Goal: Use online tool/utility: Utilize a website feature to perform a specific function

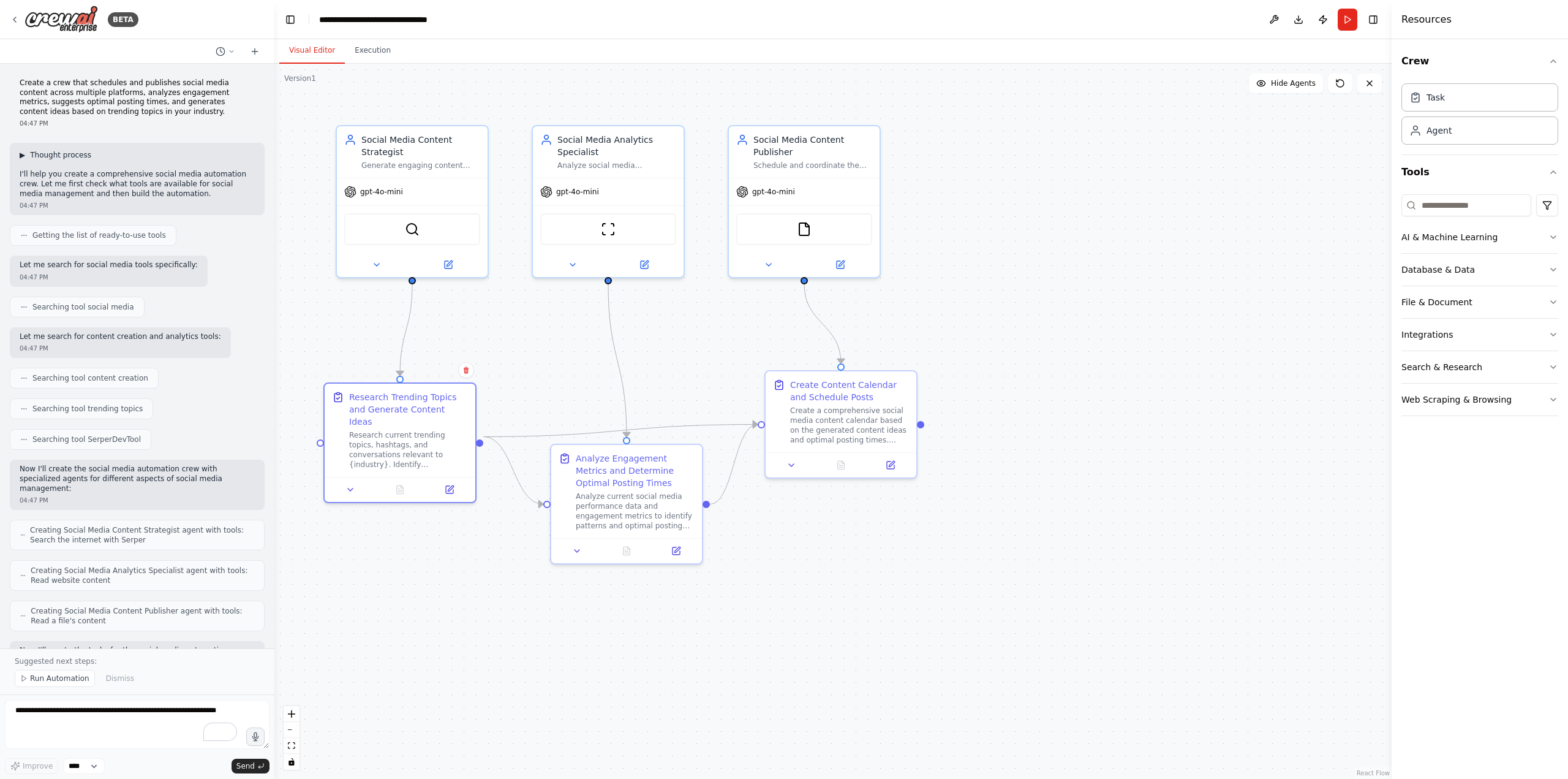
click at [25, 157] on span "▶" at bounding box center [22, 155] width 5 height 10
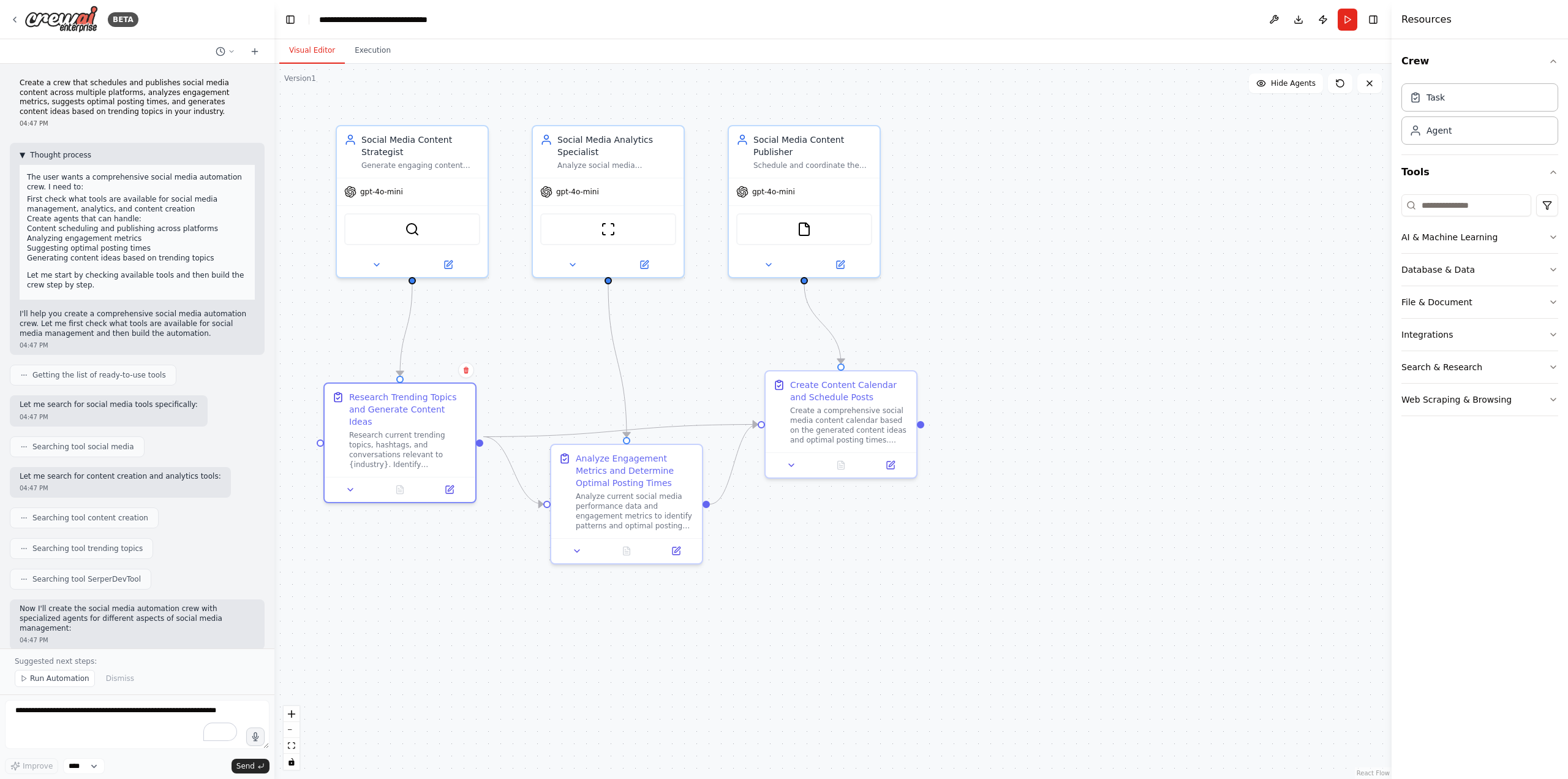
click at [28, 157] on button "▼ Thought process" at bounding box center [55, 155] width 72 height 10
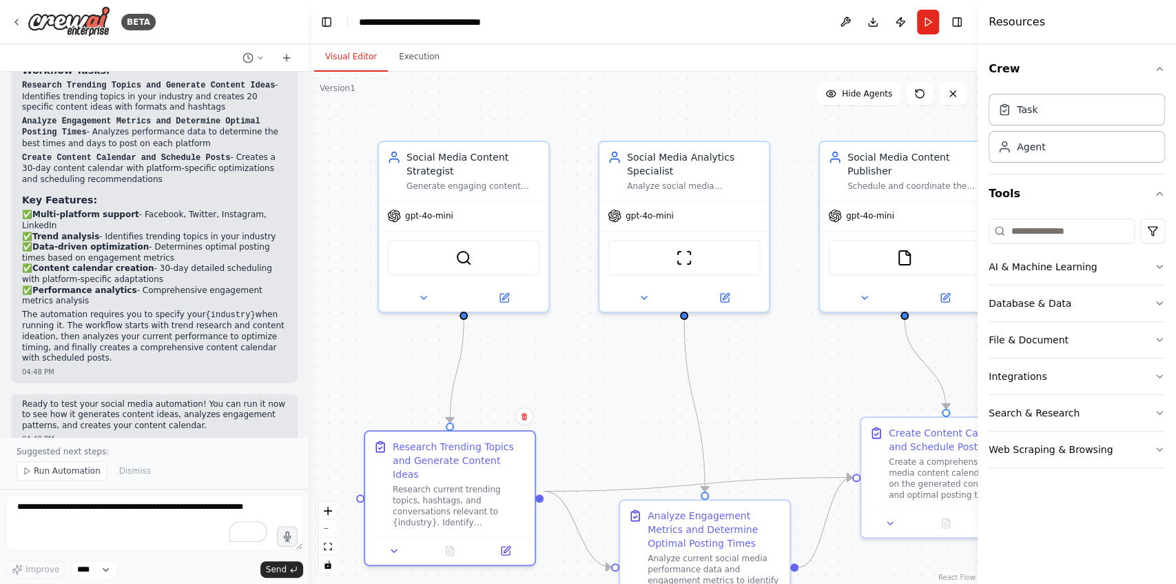
scroll to position [1165, 0]
click at [568, 471] on div ".deletable-edge-delete-btn { width: 20px; height: 20px; border: 0px solid #ffff…" at bounding box center [643, 328] width 669 height 512
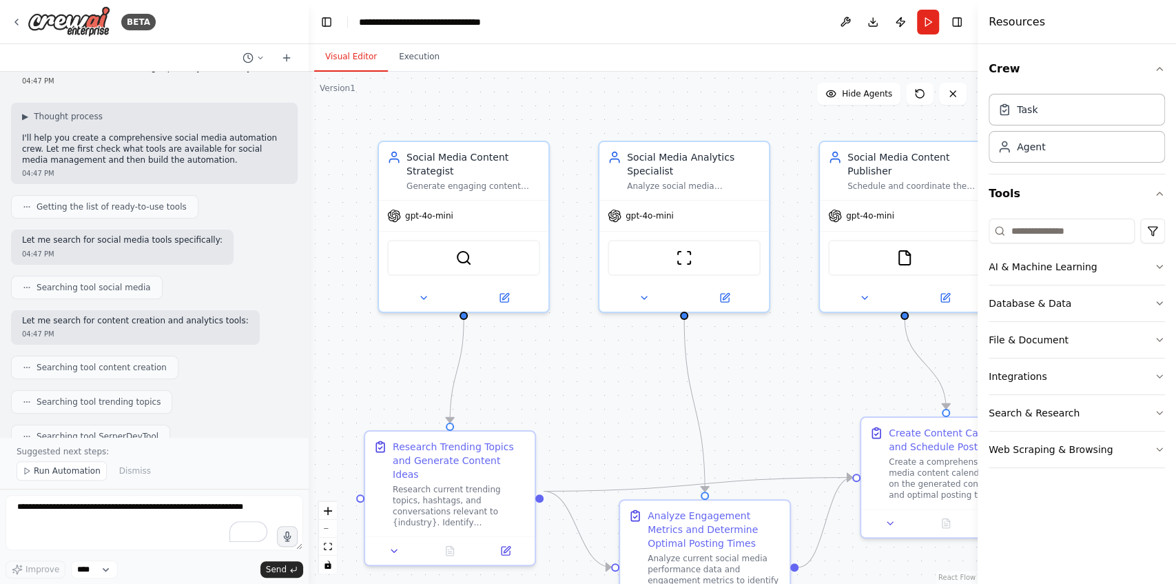
scroll to position [0, 0]
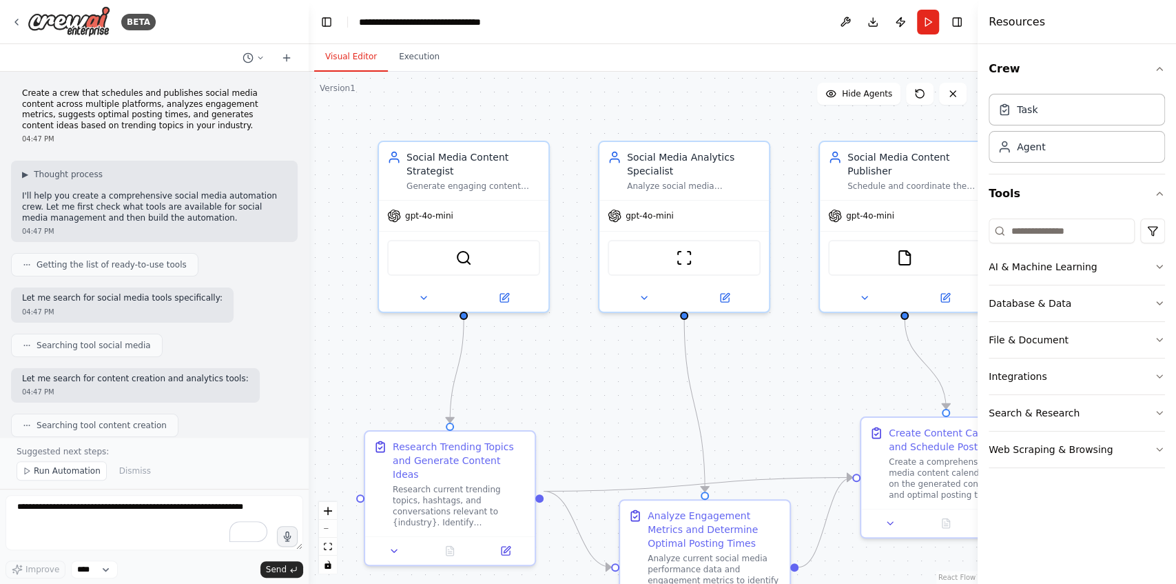
click at [575, 365] on div ".deletable-edge-delete-btn { width: 20px; height: 20px; border: 0px solid #ffff…" at bounding box center [643, 328] width 669 height 512
drag, startPoint x: 58, startPoint y: 94, endPoint x: 74, endPoint y: 93, distance: 15.9
click at [74, 93] on p "Create a crew that schedules and publishes social media content across multiple…" at bounding box center [154, 109] width 265 height 43
click at [263, 147] on div "Create a crew that schedules and publishes social media content across multiple…" at bounding box center [154, 116] width 287 height 67
click at [260, 57] on icon at bounding box center [260, 58] width 8 height 8
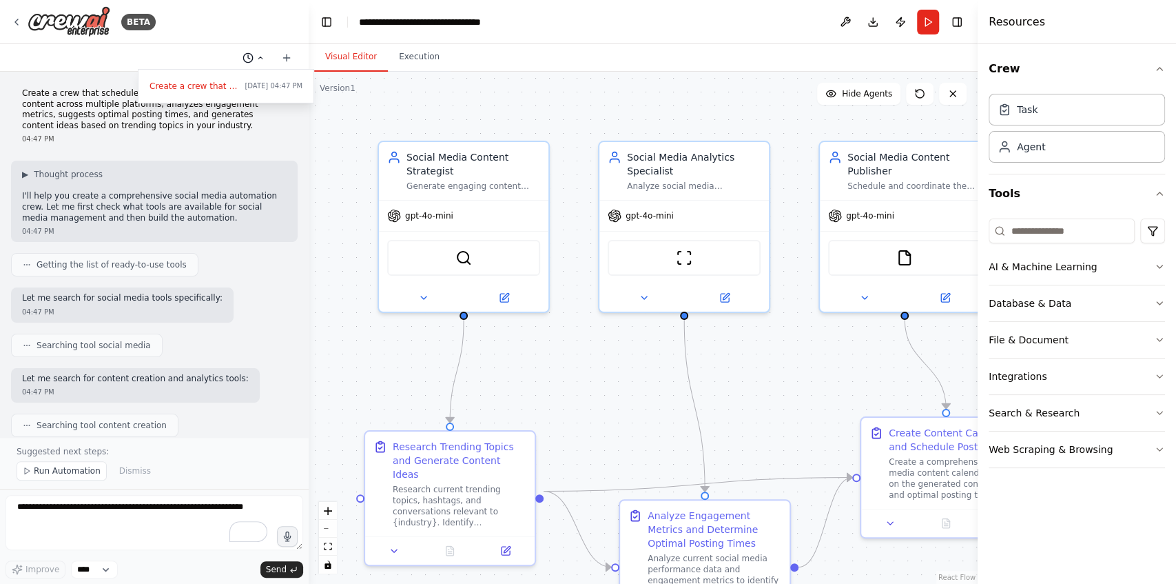
click at [260, 57] on div at bounding box center [154, 292] width 309 height 584
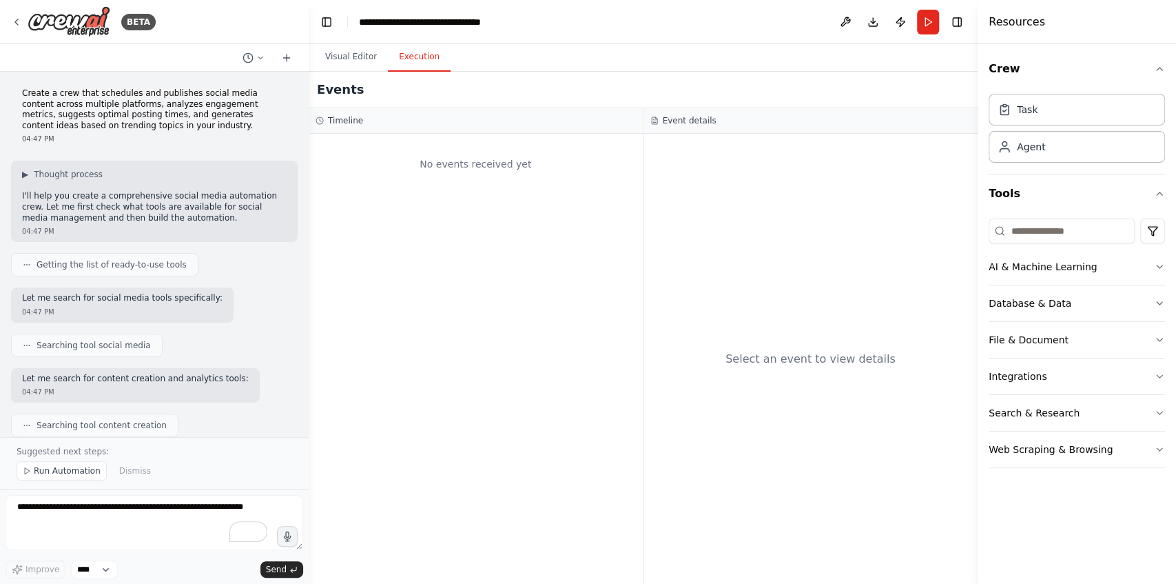
click at [429, 57] on button "Execution" at bounding box center [419, 57] width 63 height 29
click at [356, 56] on button "Visual Editor" at bounding box center [351, 57] width 74 height 29
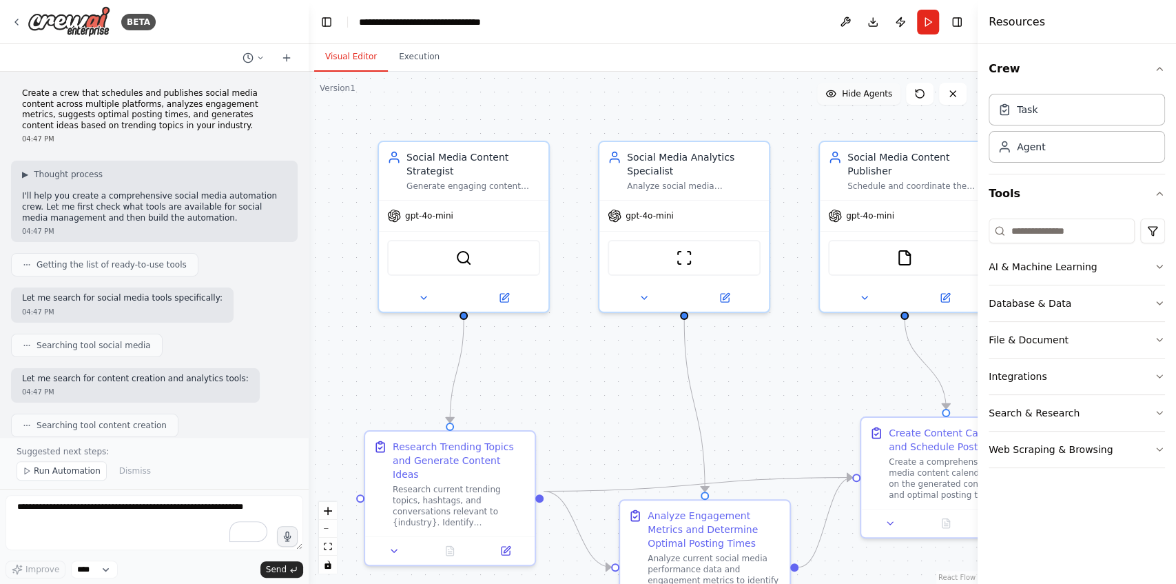
click at [843, 94] on span "Hide Agents" at bounding box center [867, 93] width 50 height 11
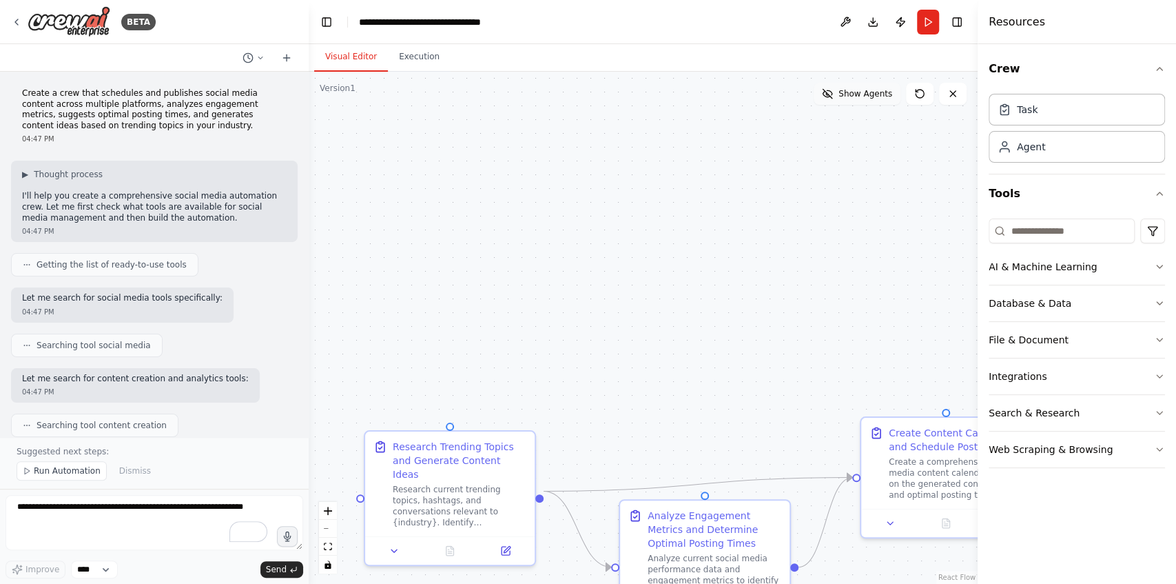
click at [843, 94] on span "Show Agents" at bounding box center [866, 93] width 54 height 11
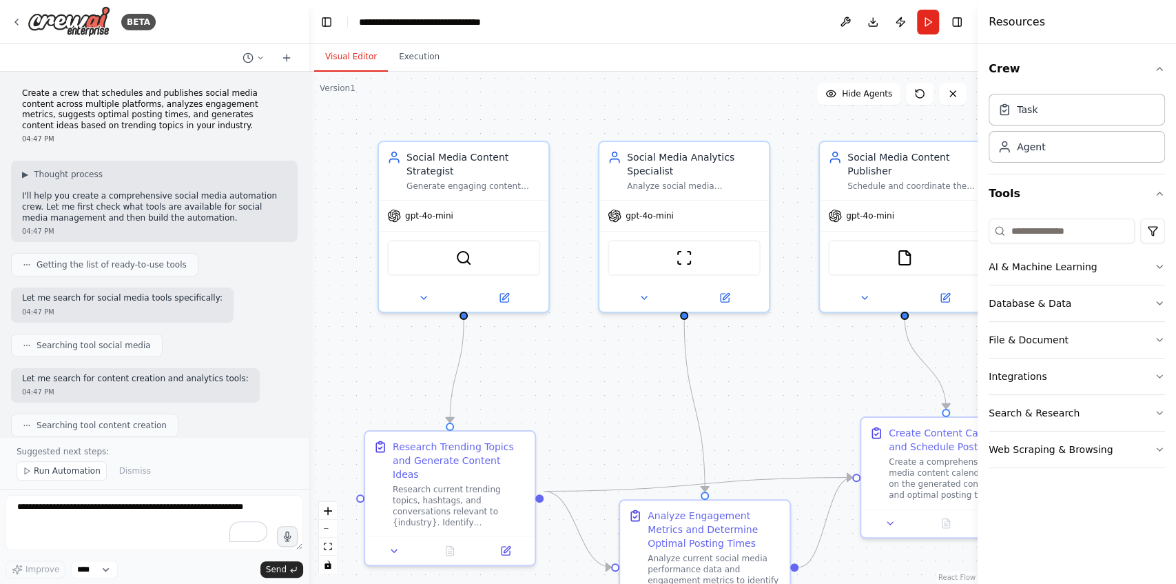
click at [583, 469] on div ".deletable-edge-delete-btn { width: 20px; height: 20px; border: 0px solid #ffff…" at bounding box center [643, 328] width 669 height 512
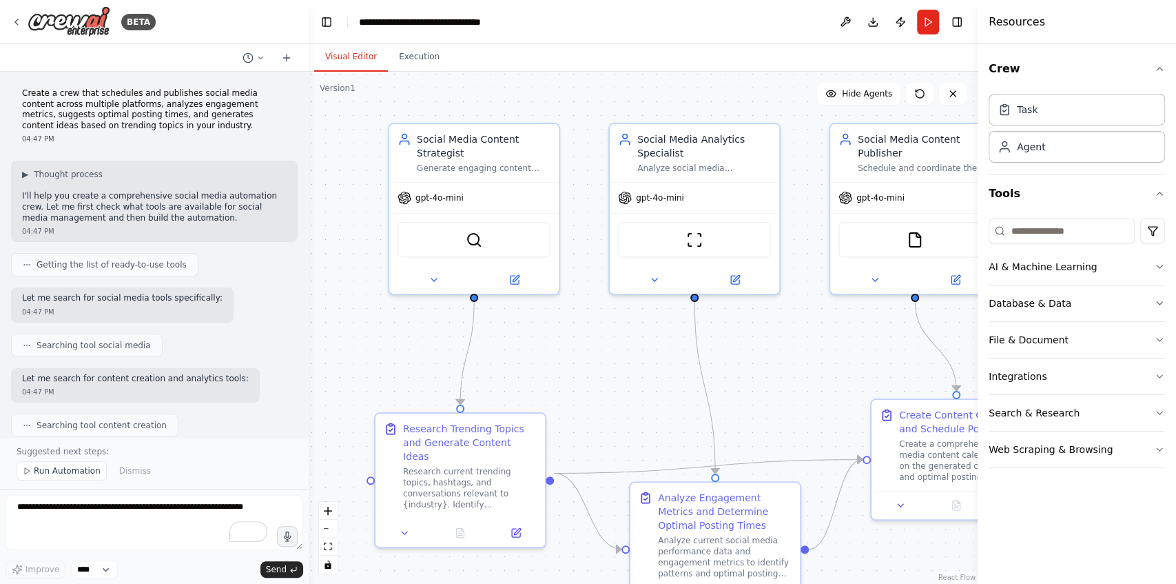
drag, startPoint x: 595, startPoint y: 425, endPoint x: 605, endPoint y: 407, distance: 20.7
click at [605, 407] on div ".deletable-edge-delete-btn { width: 20px; height: 20px; border: 0px solid #ffff…" at bounding box center [643, 328] width 669 height 512
click at [441, 277] on button at bounding box center [434, 277] width 78 height 17
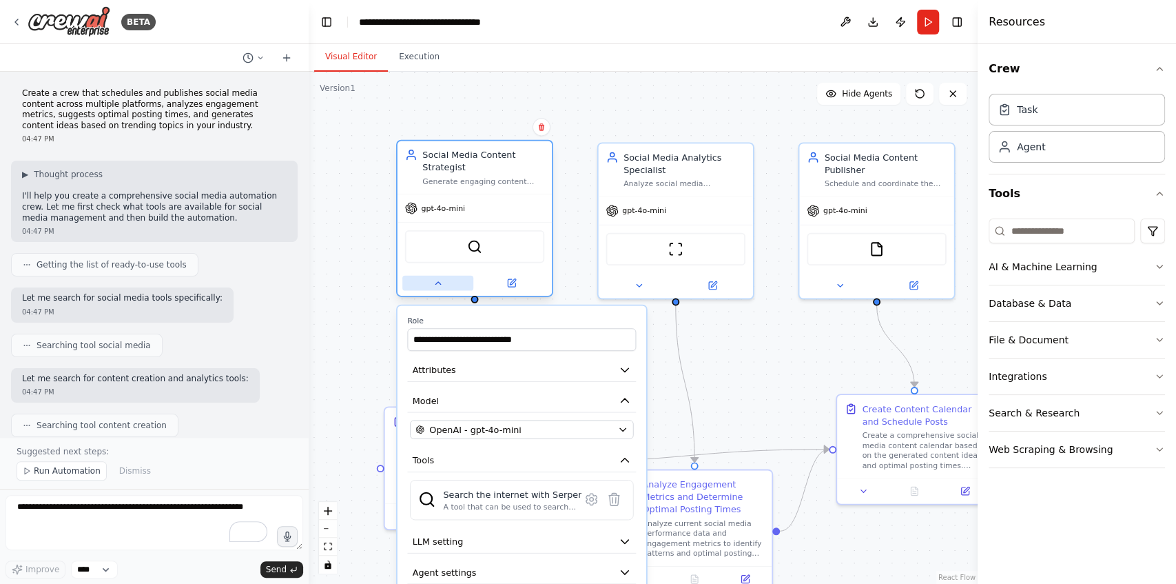
click at [447, 289] on button at bounding box center [437, 283] width 71 height 15
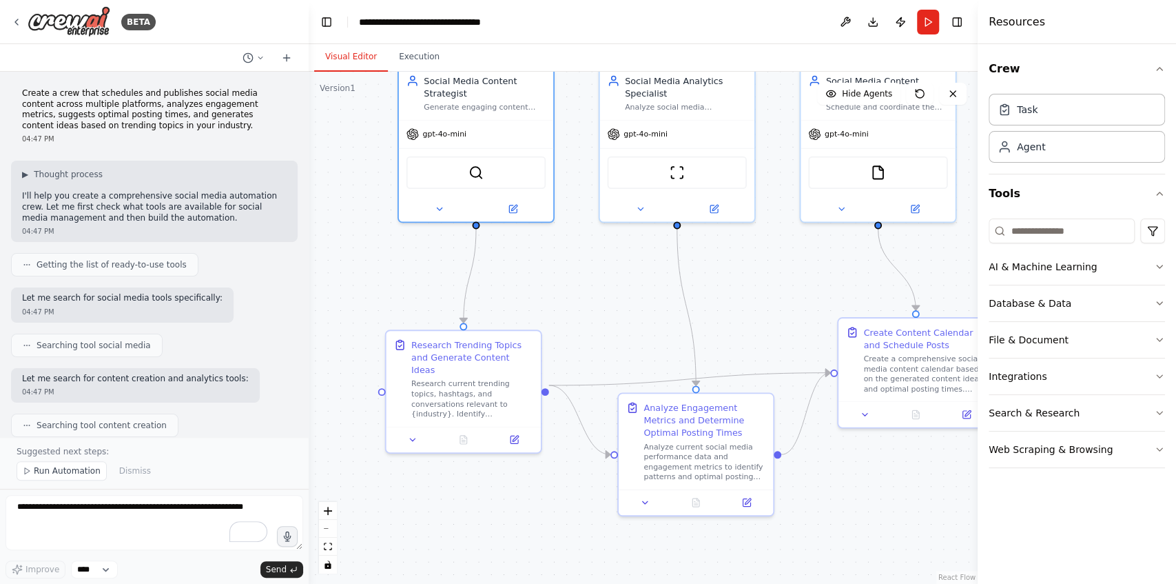
drag, startPoint x: 380, startPoint y: 347, endPoint x: 378, endPoint y: 267, distance: 80.0
click at [378, 267] on div ".deletable-edge-delete-btn { width: 20px; height: 20px; border: 0px solid #ffff…" at bounding box center [643, 328] width 669 height 512
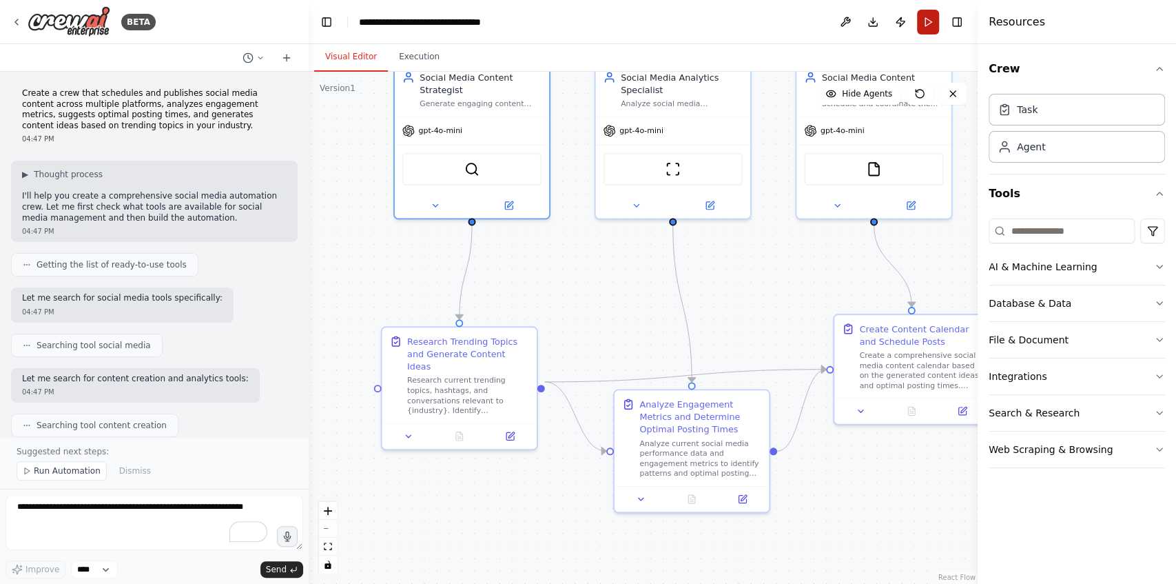
click at [928, 30] on button "Run" at bounding box center [928, 22] width 22 height 25
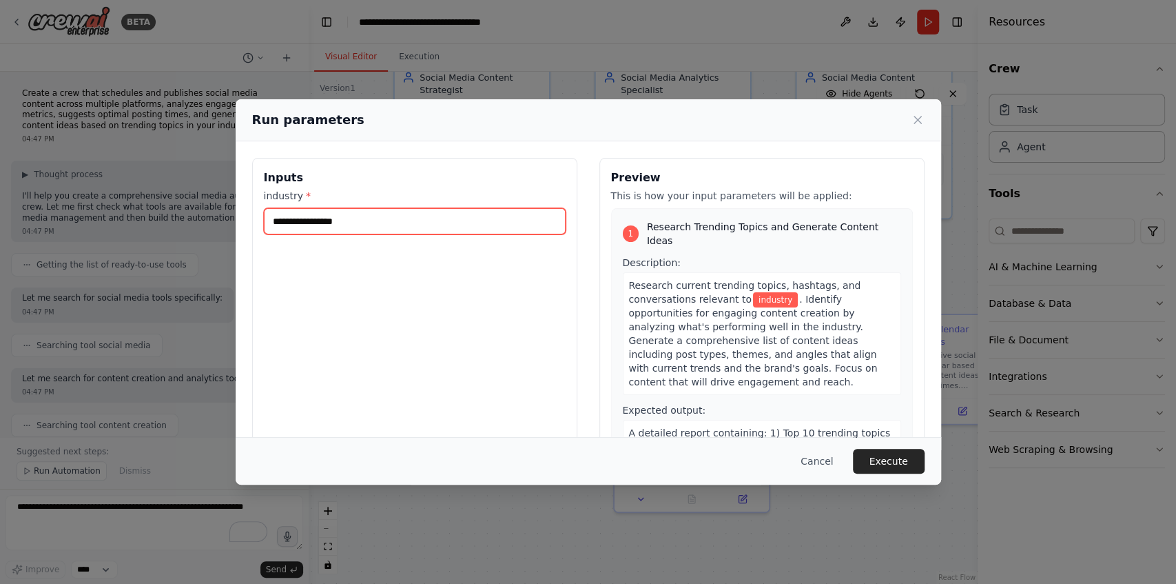
click at [467, 222] on input "industry *" at bounding box center [415, 221] width 302 height 26
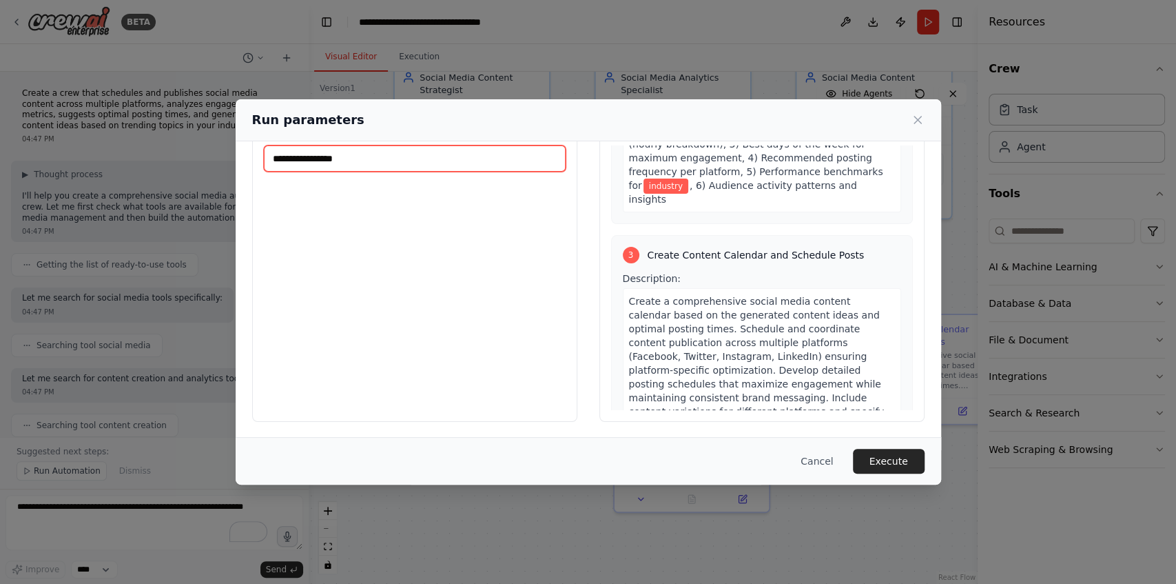
scroll to position [624, 0]
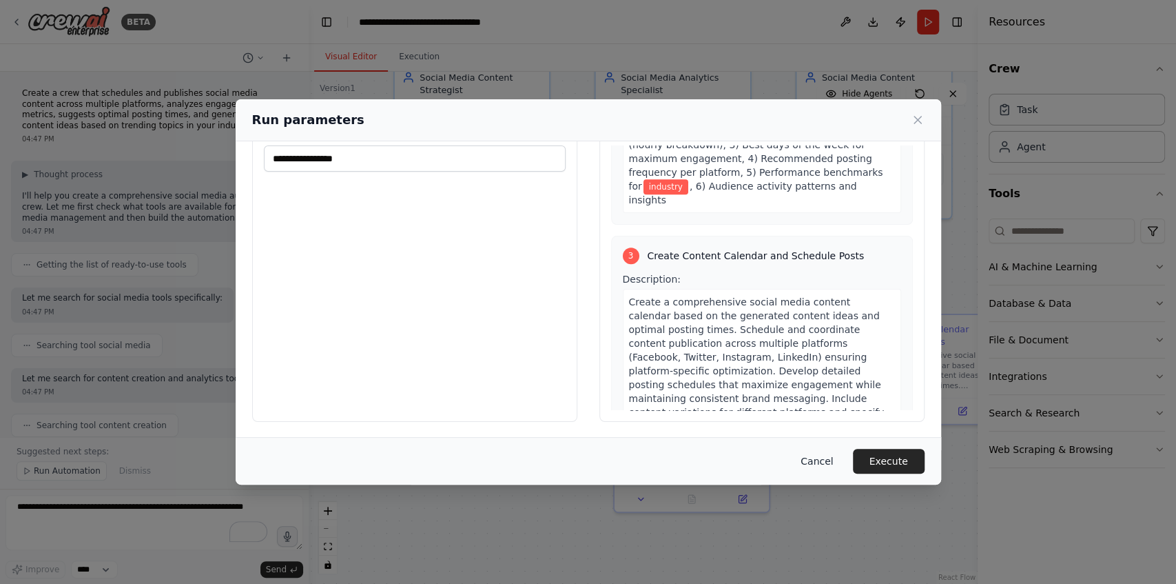
click at [811, 459] on button "Cancel" at bounding box center [817, 461] width 54 height 25
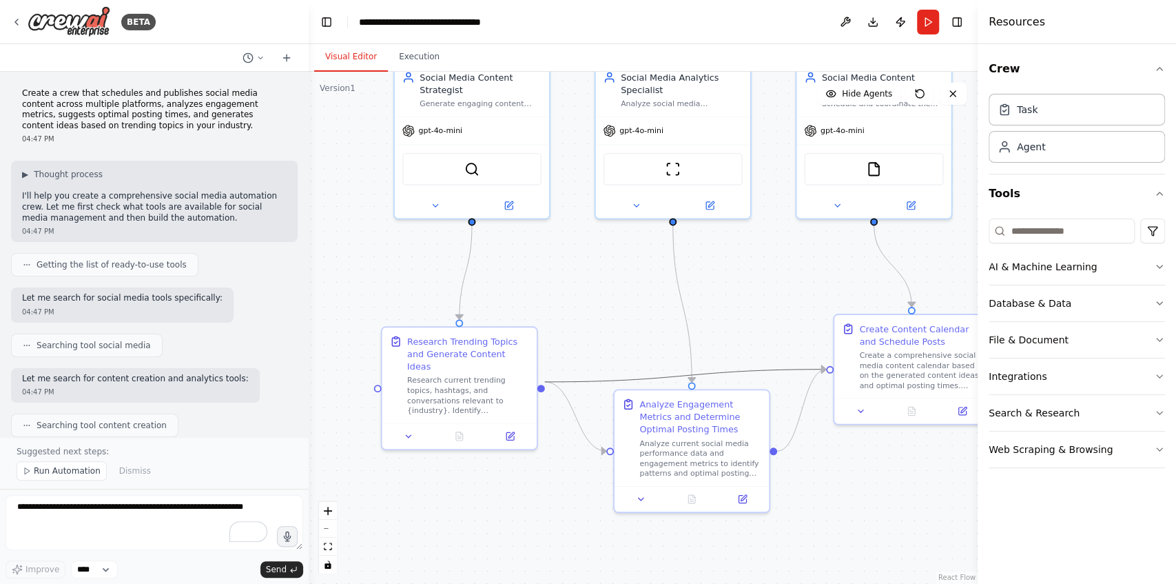
drag, startPoint x: 671, startPoint y: 375, endPoint x: 671, endPoint y: 361, distance: 13.8
click at [671, 361] on div ".deletable-edge-delete-btn { width: 20px; height: 20px; border: 0px solid #ffff…" at bounding box center [643, 328] width 669 height 512
click at [402, 426] on button at bounding box center [408, 433] width 43 height 15
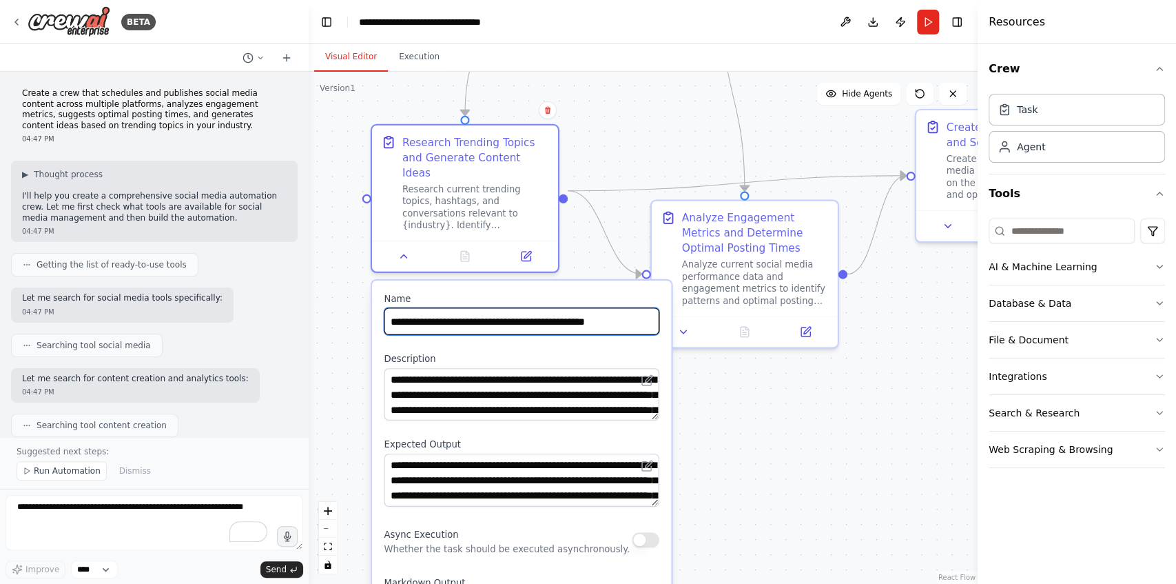
drag, startPoint x: 560, startPoint y: 430, endPoint x: 597, endPoint y: 243, distance: 191.2
click at [597, 243] on div ".deletable-edge-delete-btn { width: 20px; height: 20px; border: 0px solid #ffff…" at bounding box center [643, 328] width 669 height 512
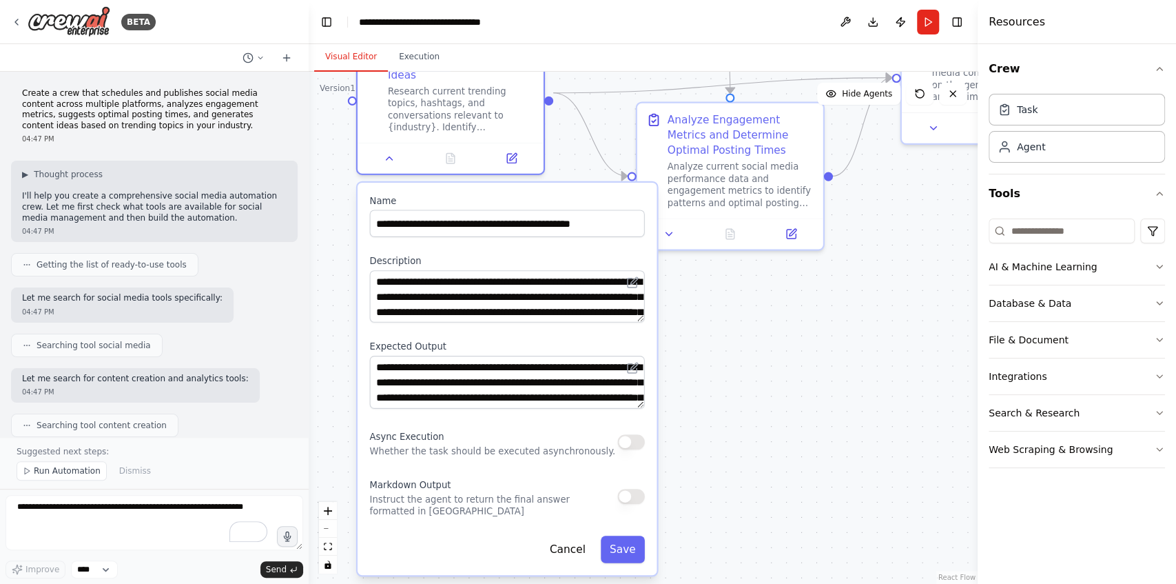
drag, startPoint x: 754, startPoint y: 491, endPoint x: 740, endPoint y: 391, distance: 101.5
click at [740, 391] on div ".deletable-edge-delete-btn { width: 20px; height: 20px; border: 0px solid #ffff…" at bounding box center [643, 328] width 669 height 512
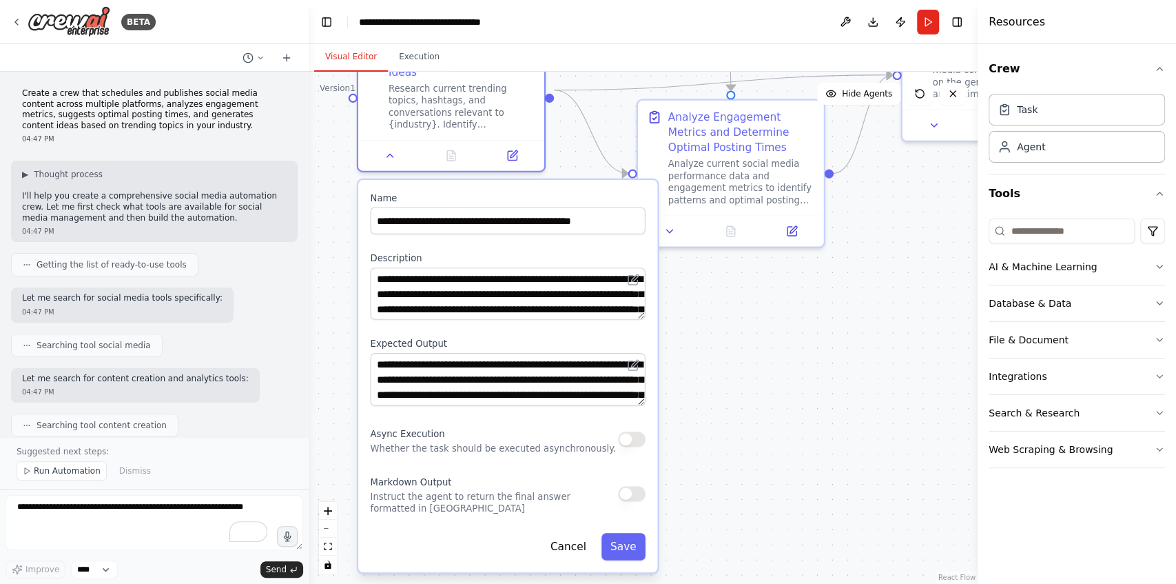
click at [710, 502] on div ".deletable-edge-delete-btn { width: 20px; height: 20px; border: 0px solid #ffff…" at bounding box center [643, 328] width 669 height 512
click at [514, 148] on icon at bounding box center [512, 152] width 9 height 9
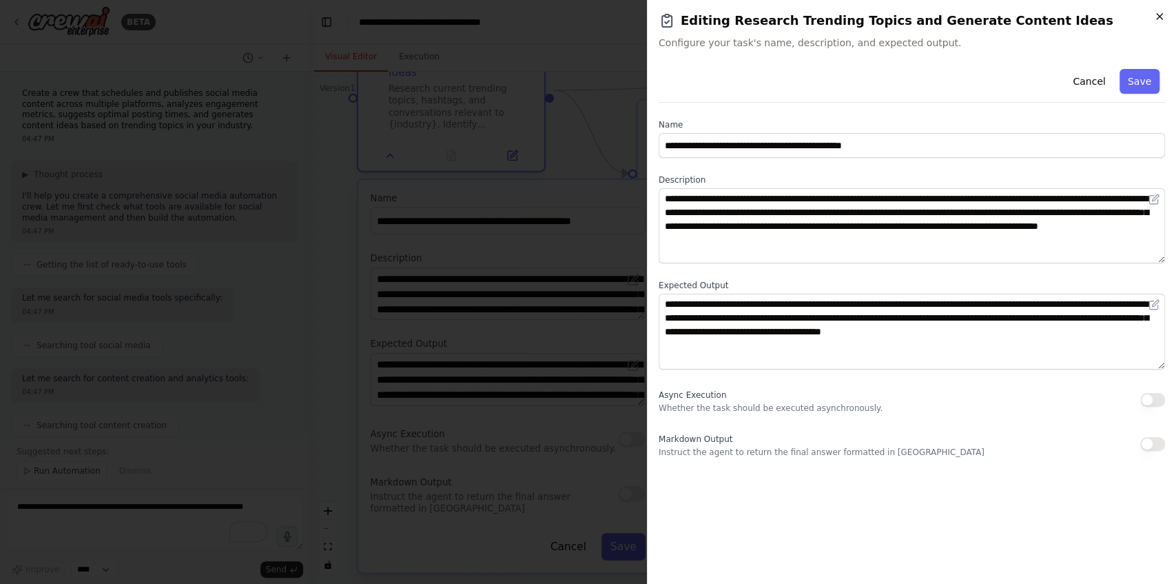
click at [1158, 19] on icon "button" at bounding box center [1159, 16] width 11 height 11
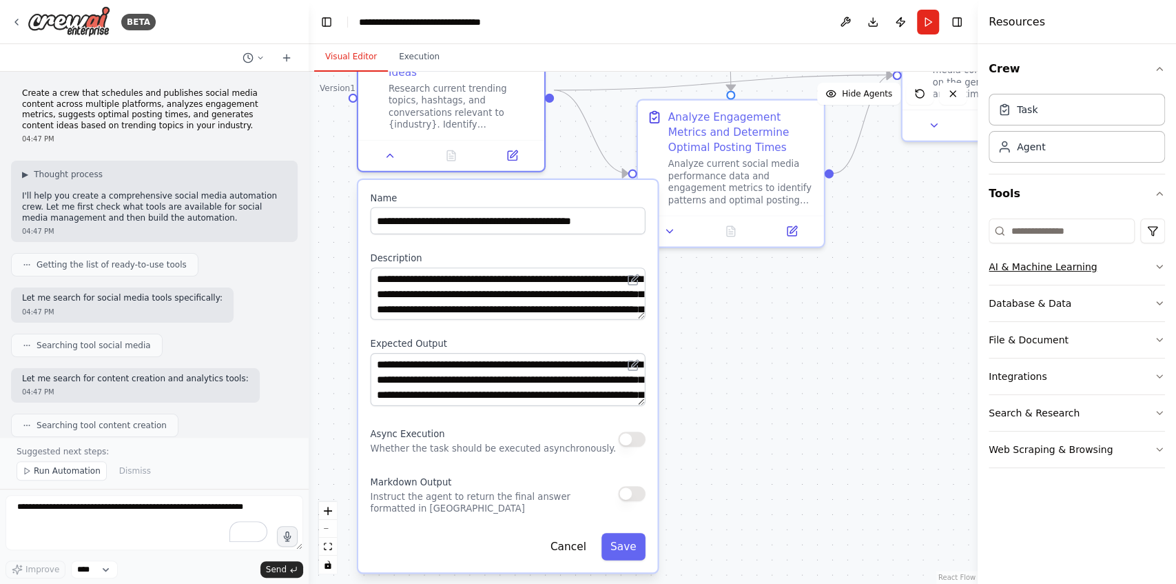
click at [1080, 267] on div "AI & Machine Learning" at bounding box center [1043, 267] width 108 height 14
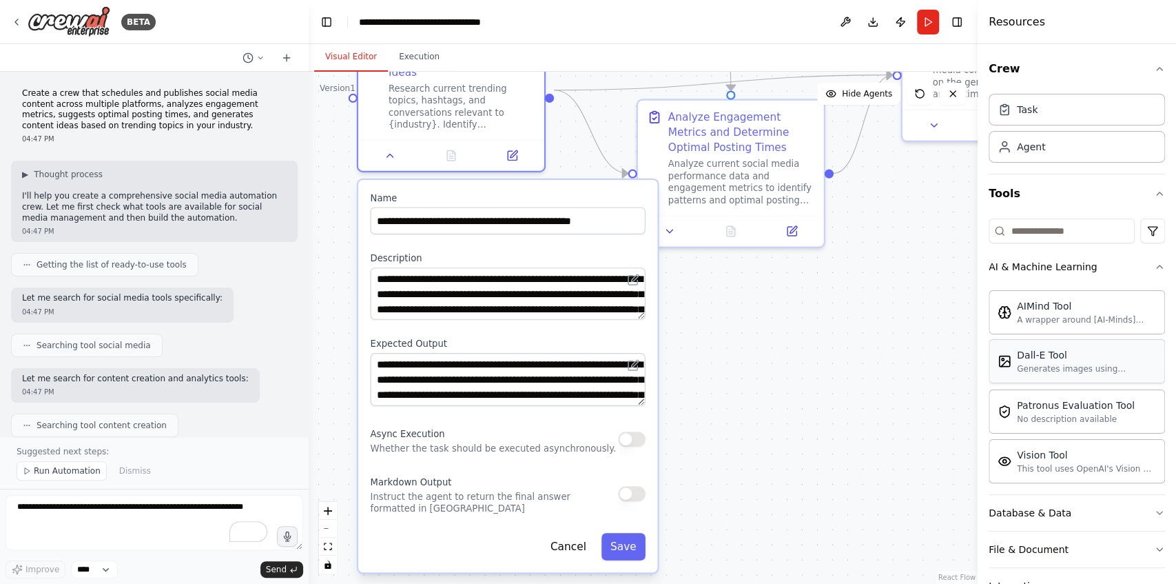
click at [1056, 354] on div "Dall-E Tool" at bounding box center [1086, 355] width 139 height 14
click at [1030, 364] on div "Generates images using OpenAI's Dall-E model." at bounding box center [1086, 368] width 139 height 11
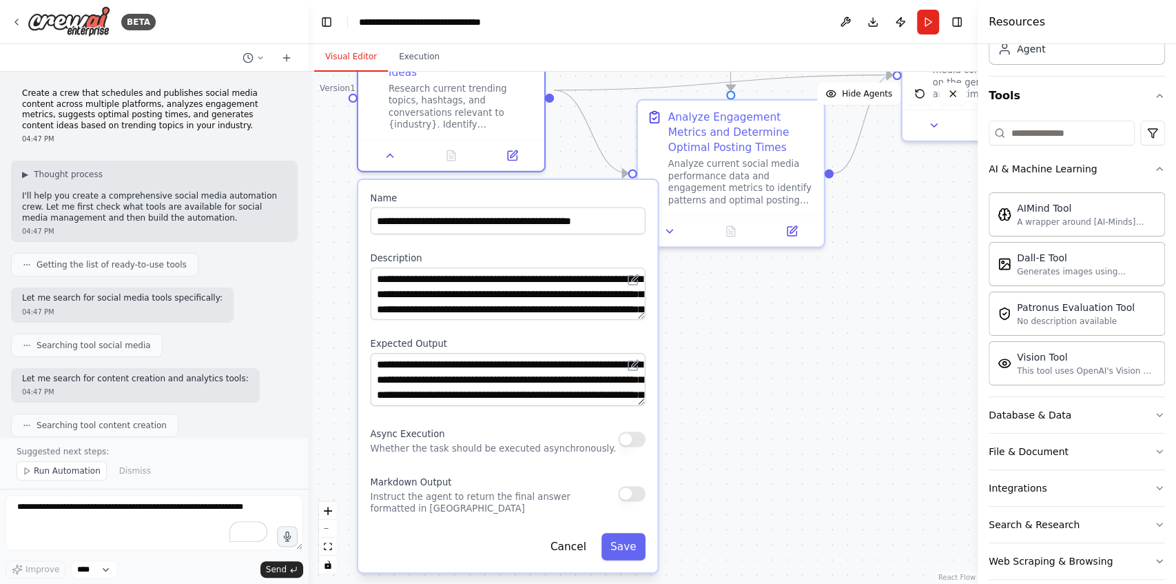
scroll to position [111, 0]
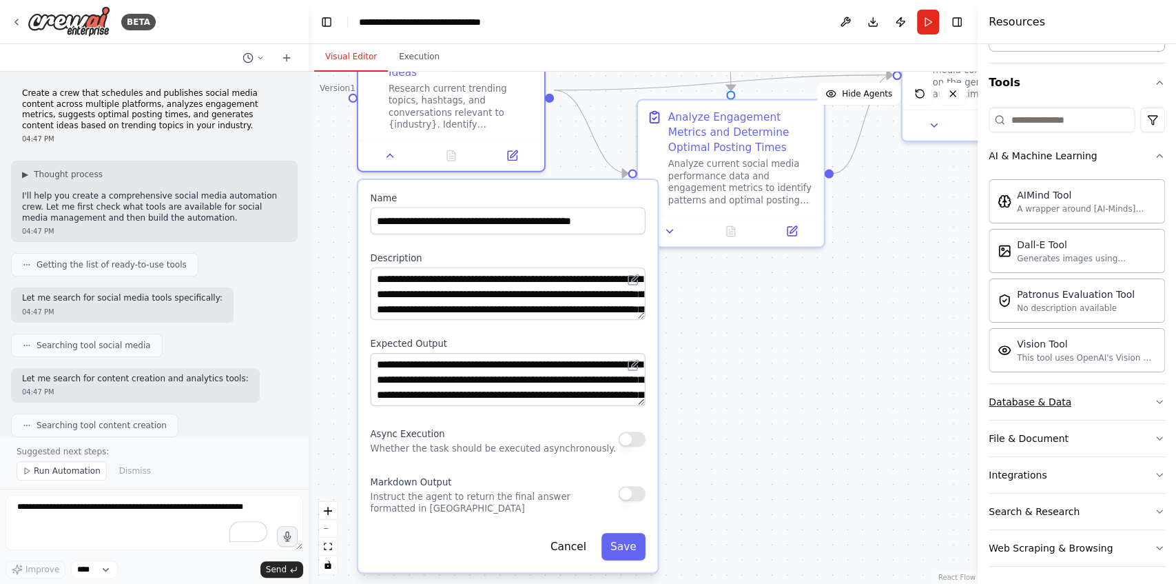
click at [1054, 390] on button "Database & Data" at bounding box center [1077, 402] width 176 height 36
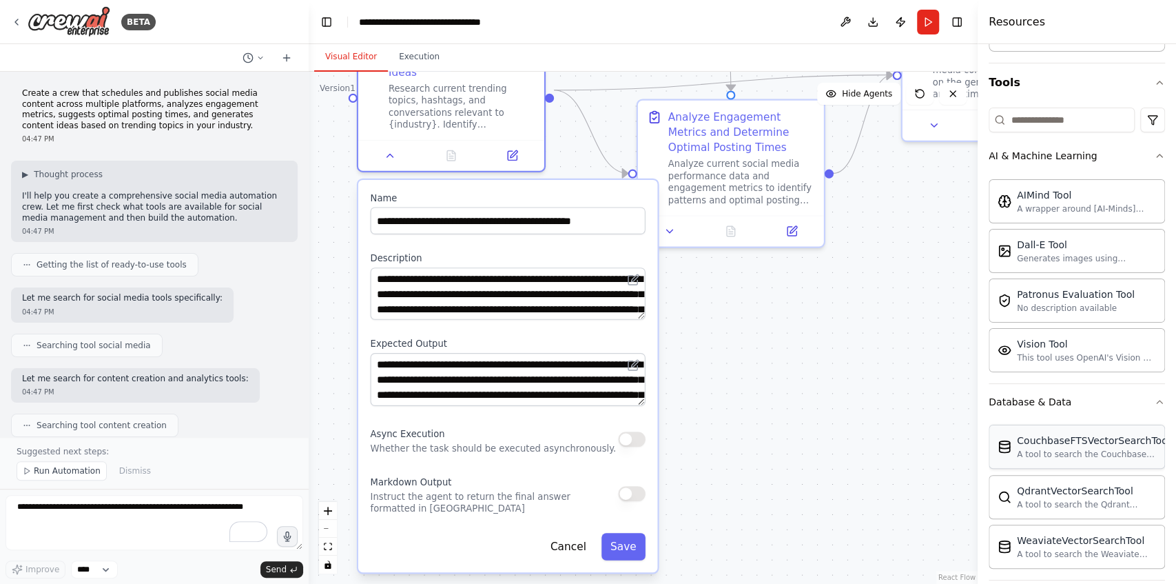
click at [1052, 440] on div "CouchbaseFTSVectorSearchTool" at bounding box center [1093, 440] width 153 height 14
click at [1027, 498] on div "A tool to search the Qdrant database for relevant information on internal docum…" at bounding box center [1086, 503] width 139 height 11
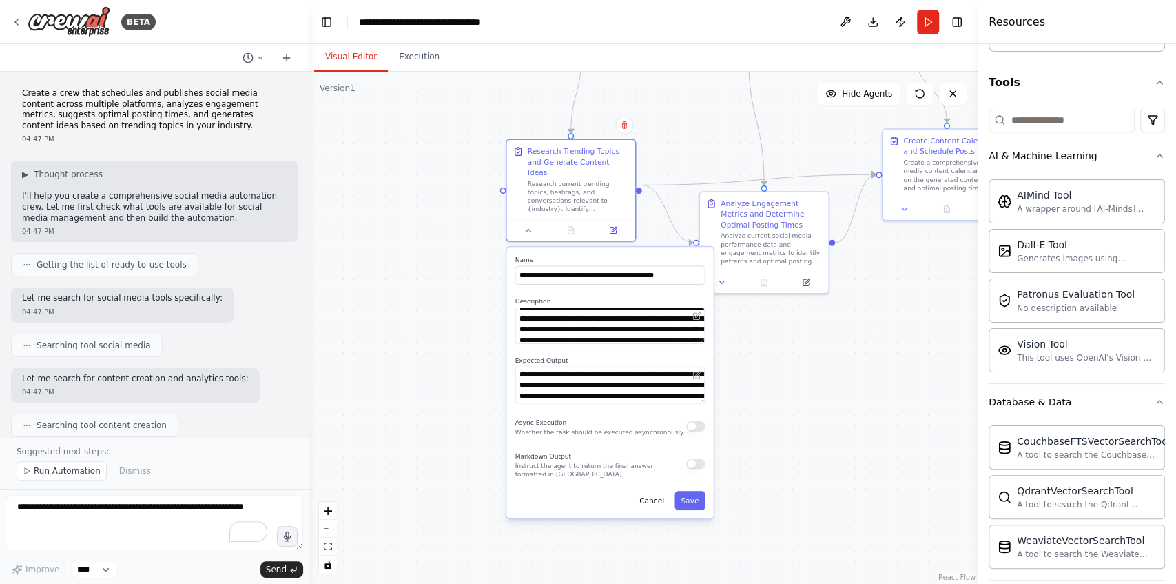
click at [918, 414] on div ".deletable-edge-delete-btn { width: 20px; height: 20px; border: 0px solid #ffff…" at bounding box center [643, 328] width 669 height 512
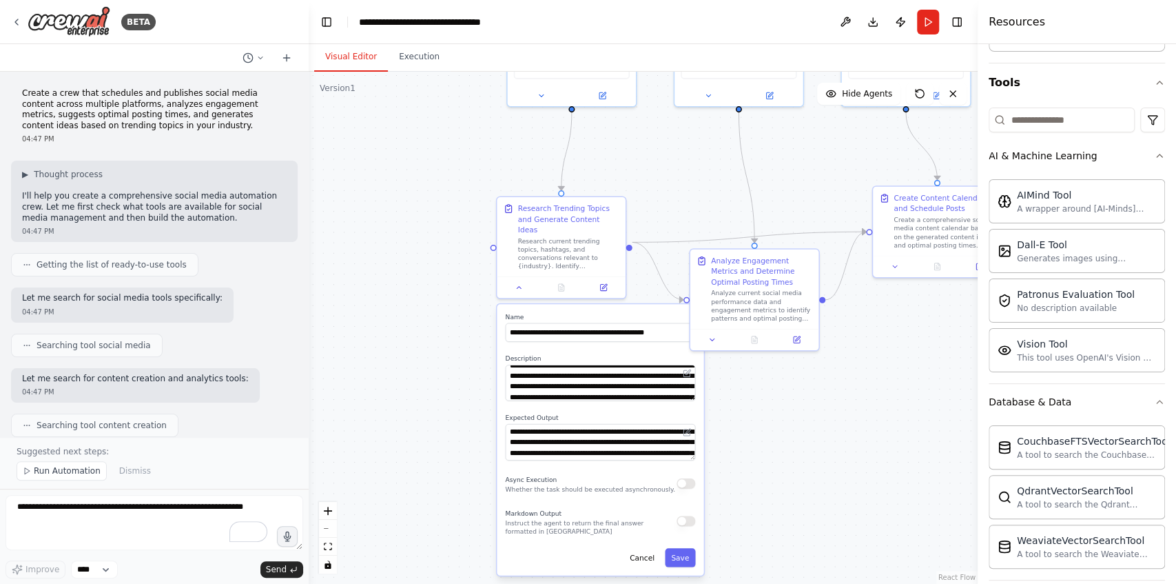
drag, startPoint x: 823, startPoint y: 352, endPoint x: 786, endPoint y: 456, distance: 110.1
click at [786, 456] on div ".deletable-edge-delete-btn { width: 20px; height: 20px; border: 0px solid #ffff…" at bounding box center [643, 328] width 669 height 512
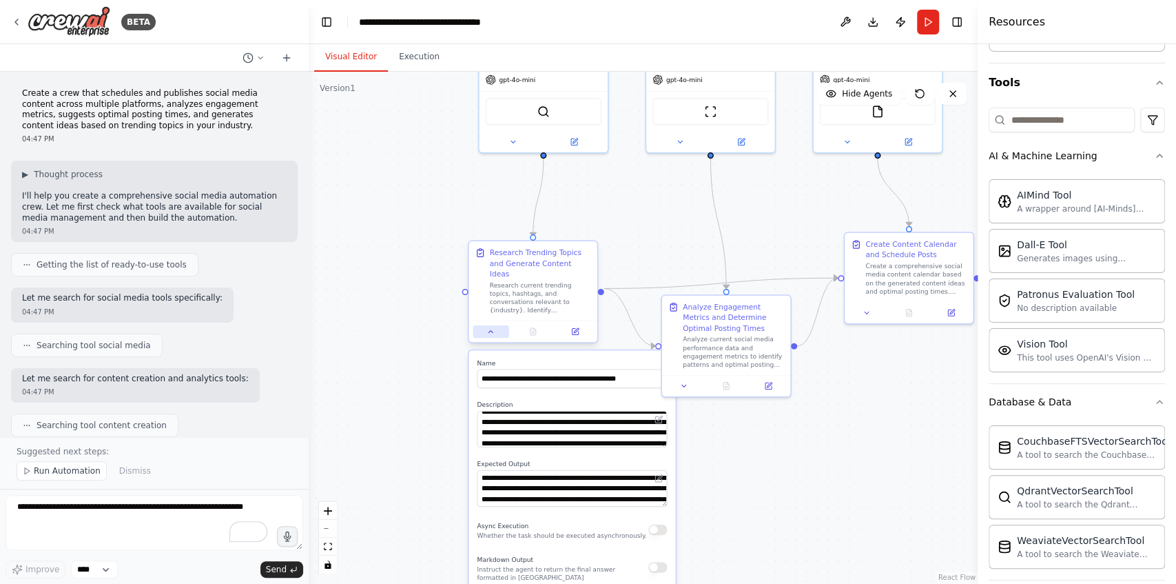
click at [493, 327] on icon at bounding box center [491, 331] width 8 height 8
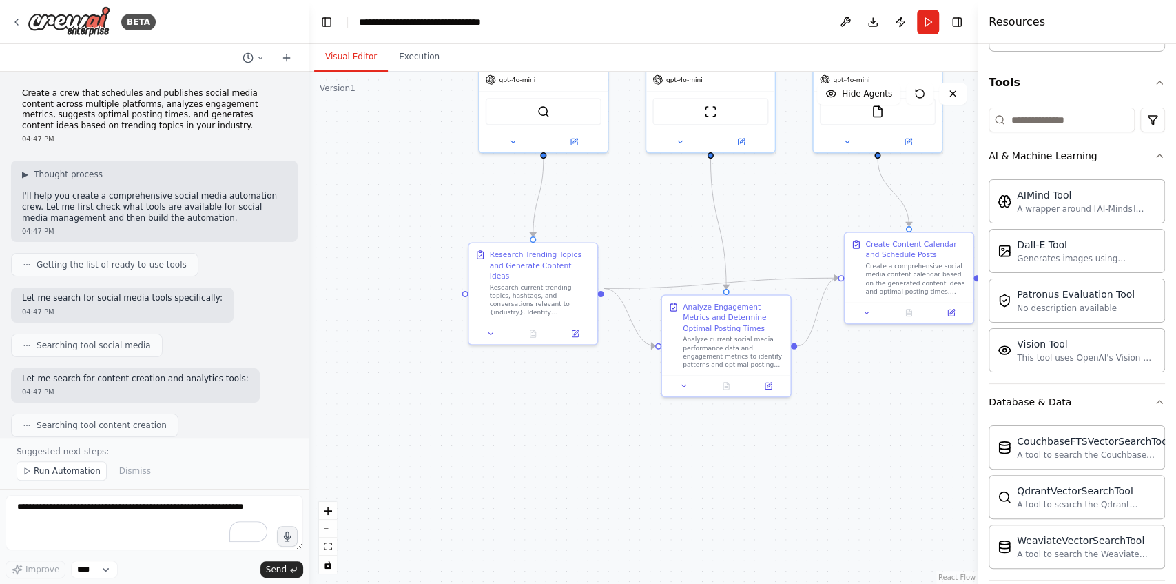
click at [879, 379] on div ".deletable-edge-delete-btn { width: 20px; height: 20px; border: 0px solid #ffff…" at bounding box center [643, 328] width 669 height 512
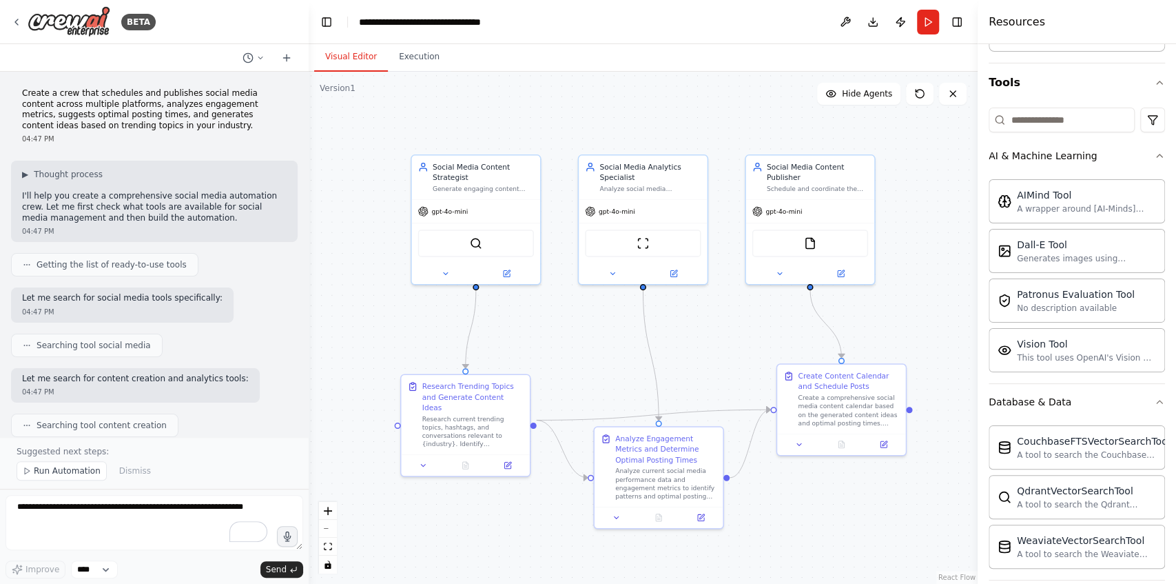
drag, startPoint x: 667, startPoint y: 230, endPoint x: 597, endPoint y: 370, distance: 156.6
click at [597, 370] on div ".deletable-edge-delete-btn { width: 20px; height: 20px; border: 0px solid #ffff…" at bounding box center [643, 328] width 669 height 512
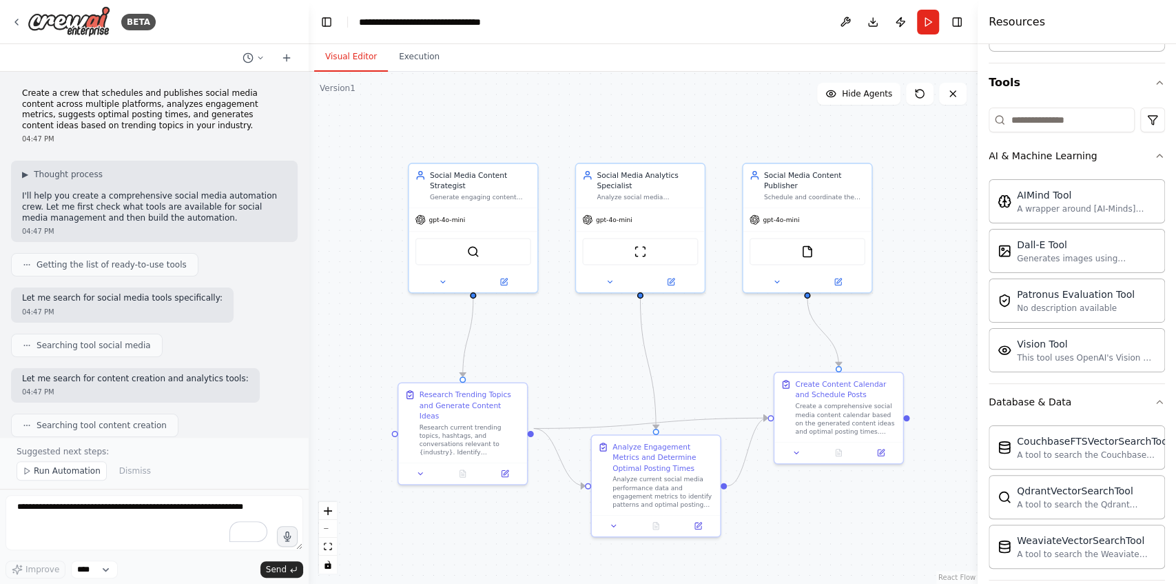
click at [790, 510] on div ".deletable-edge-delete-btn { width: 20px; height: 20px; border: 0px solid #ffff…" at bounding box center [643, 328] width 669 height 512
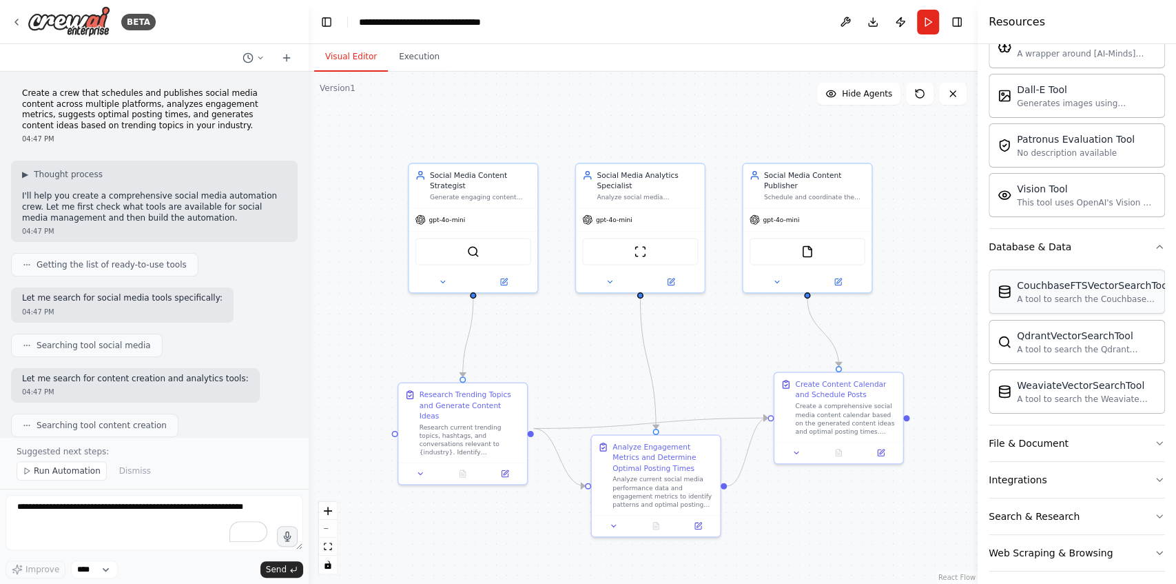
scroll to position [269, 0]
click at [1056, 438] on div "File & Document" at bounding box center [1029, 440] width 80 height 14
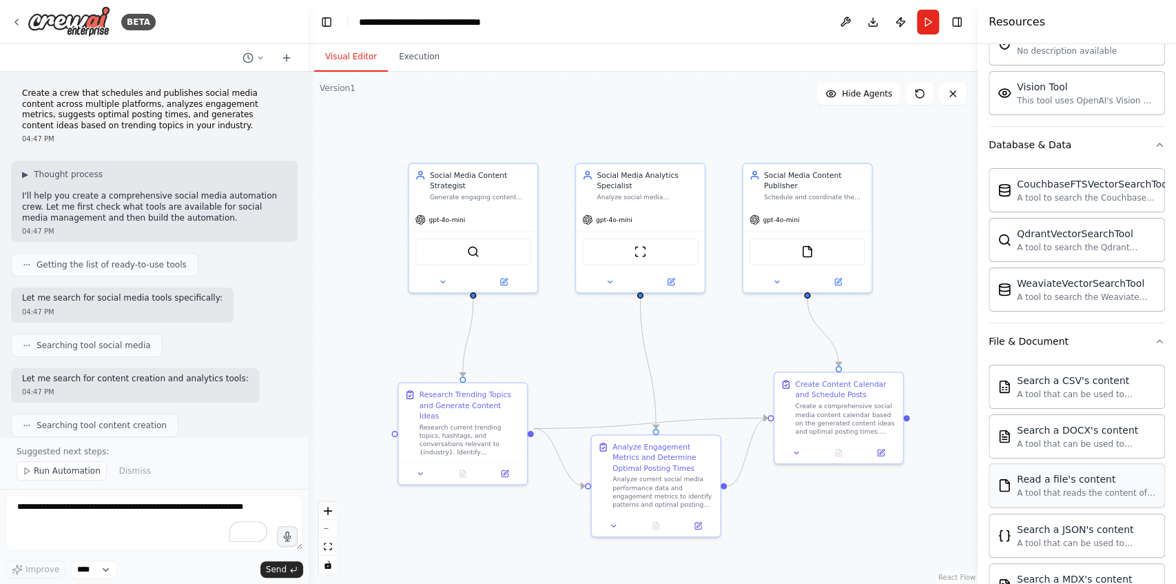
scroll to position [407, 0]
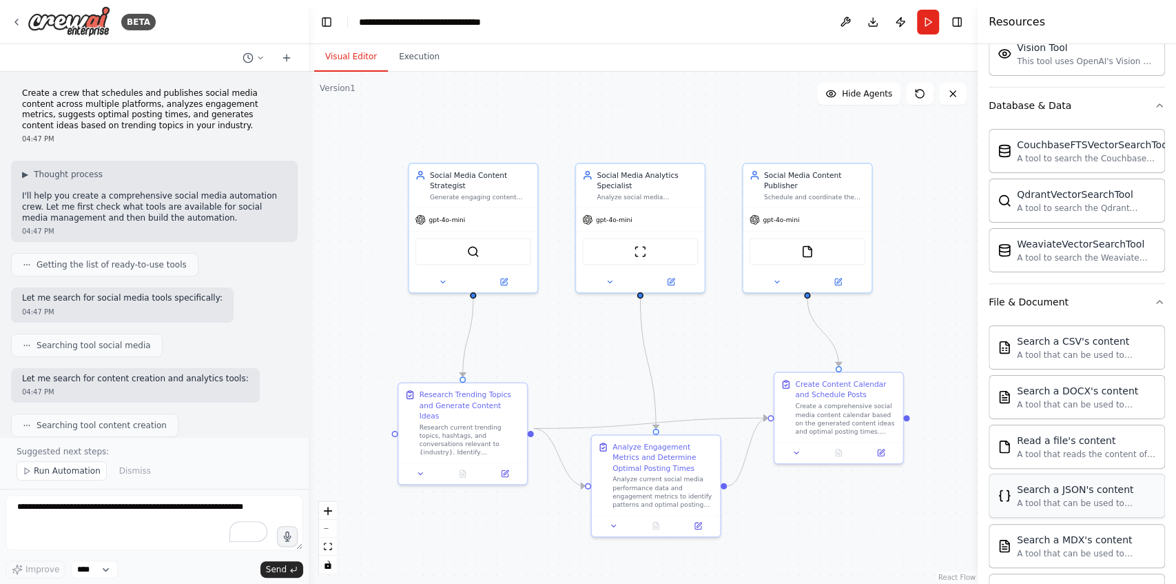
click at [1057, 484] on div "Search a JSON's content" at bounding box center [1086, 489] width 139 height 14
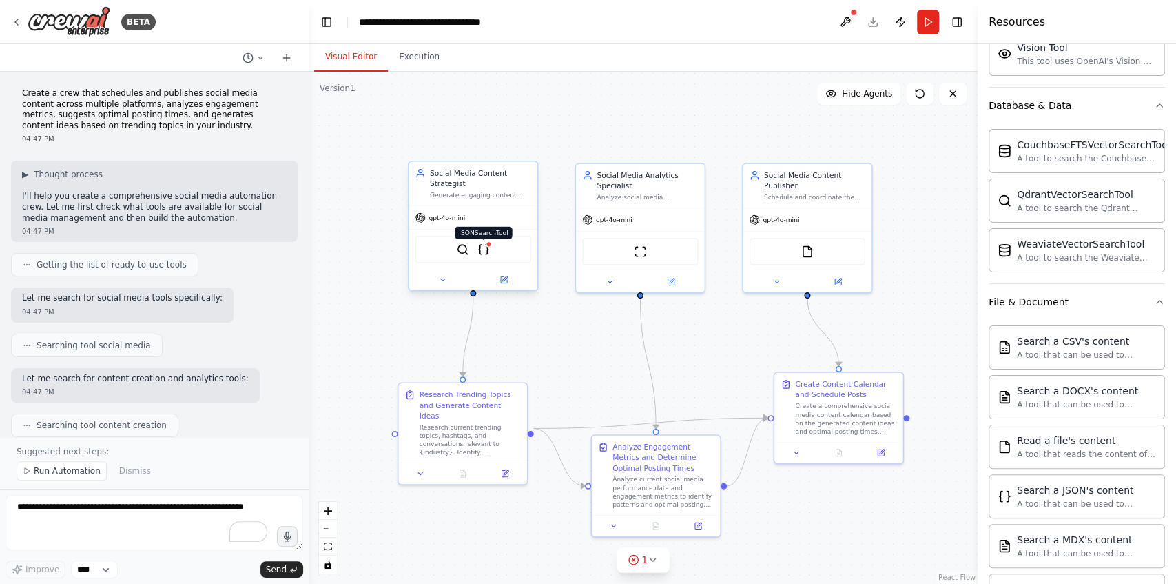
click at [482, 246] on img at bounding box center [484, 249] width 12 height 12
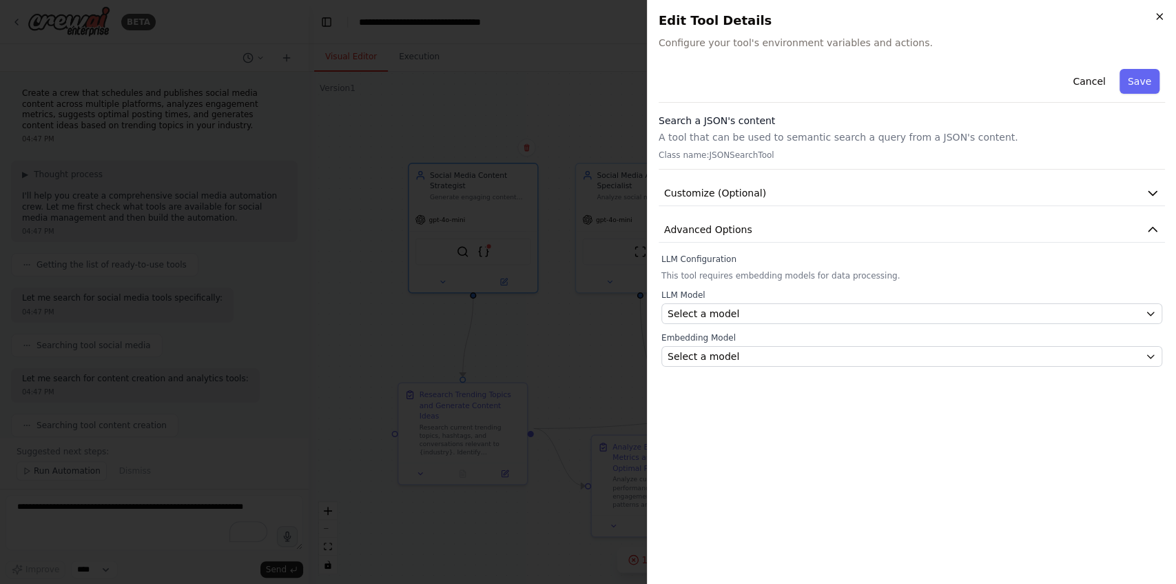
click at [1158, 13] on icon "button" at bounding box center [1159, 16] width 11 height 11
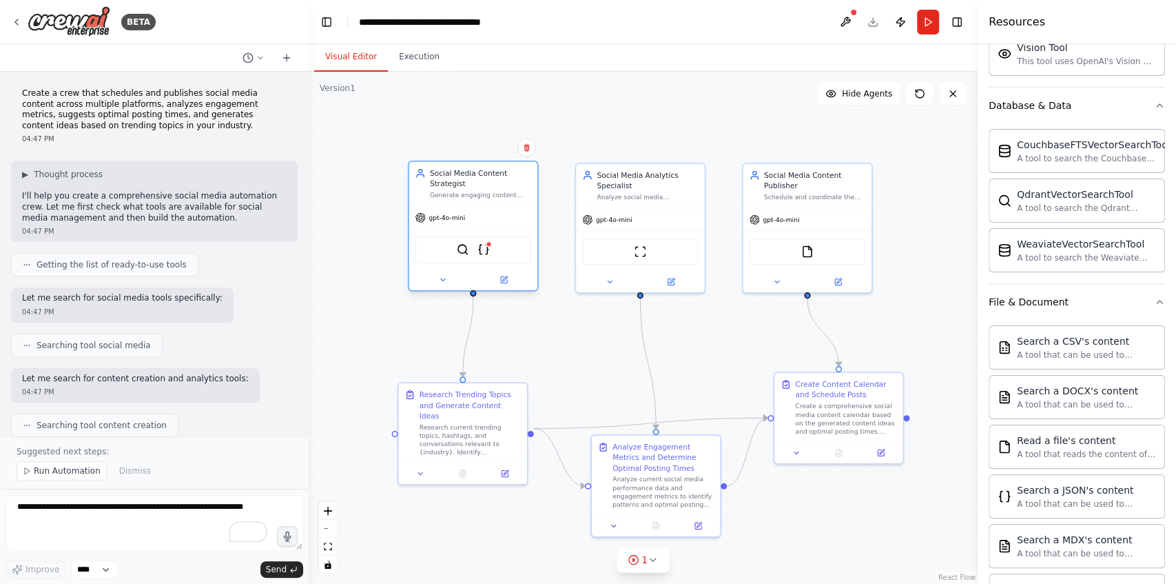
click at [453, 252] on div "SerperDevTool JSONSearchTool" at bounding box center [474, 249] width 116 height 27
click at [464, 251] on img at bounding box center [462, 249] width 12 height 12
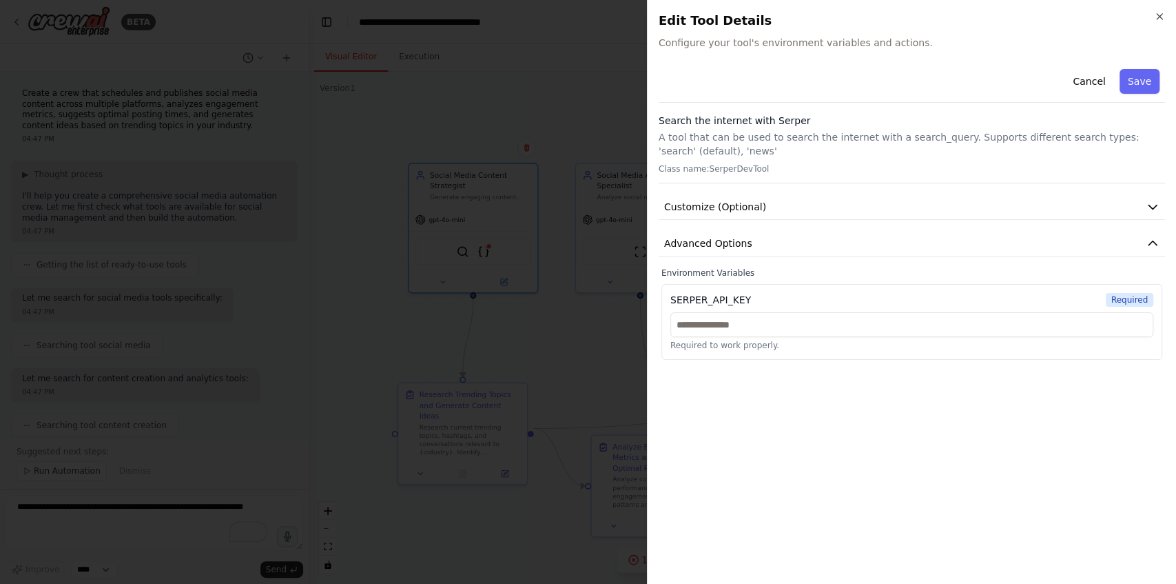
click at [1156, 22] on h2 "Edit Tool Details" at bounding box center [912, 20] width 506 height 19
click at [1158, 17] on icon "button" at bounding box center [1160, 17] width 6 height 6
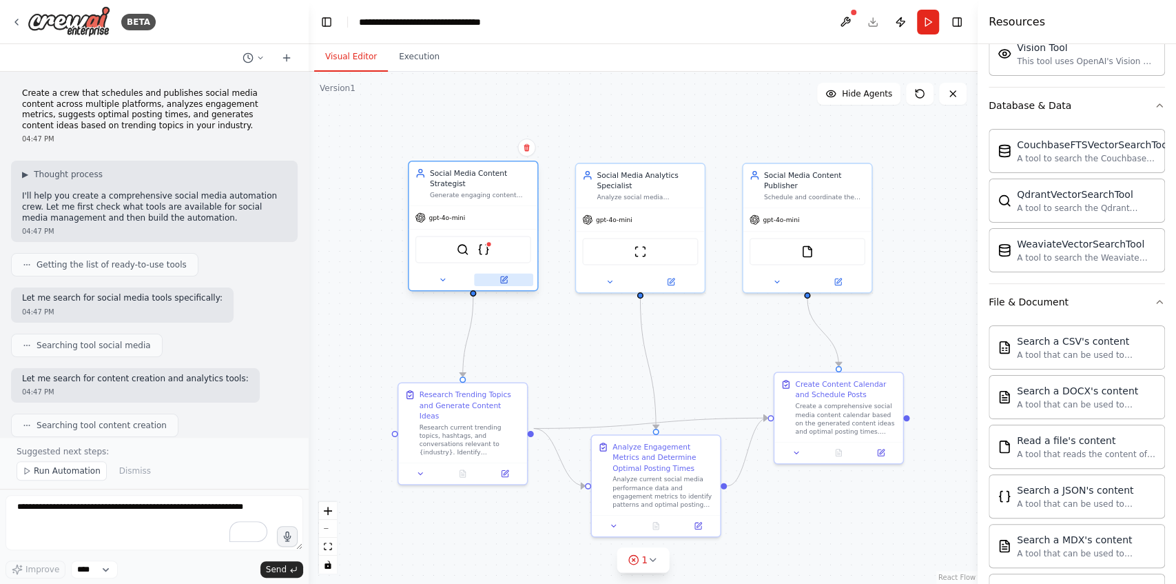
click at [504, 280] on icon at bounding box center [504, 278] width 5 height 5
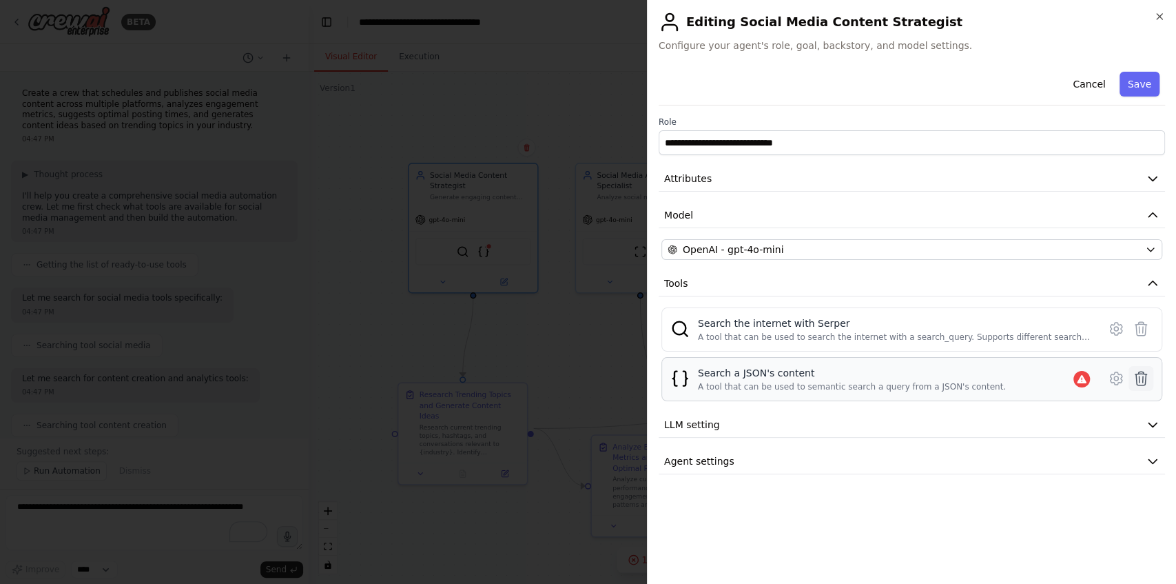
click at [1148, 377] on icon at bounding box center [1141, 378] width 17 height 17
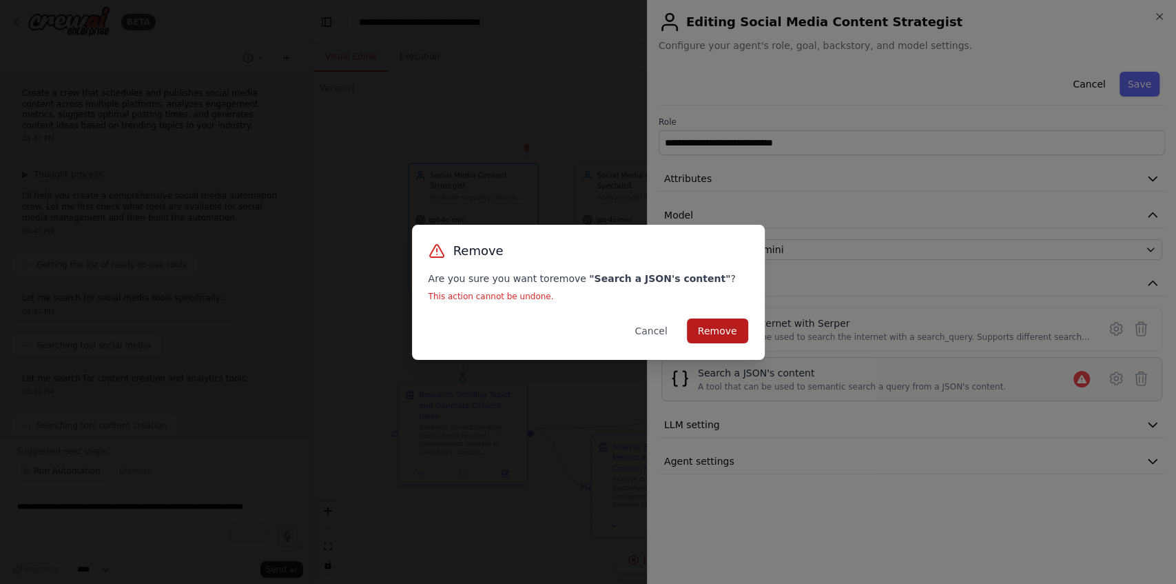
click at [715, 334] on button "Remove" at bounding box center [717, 330] width 61 height 25
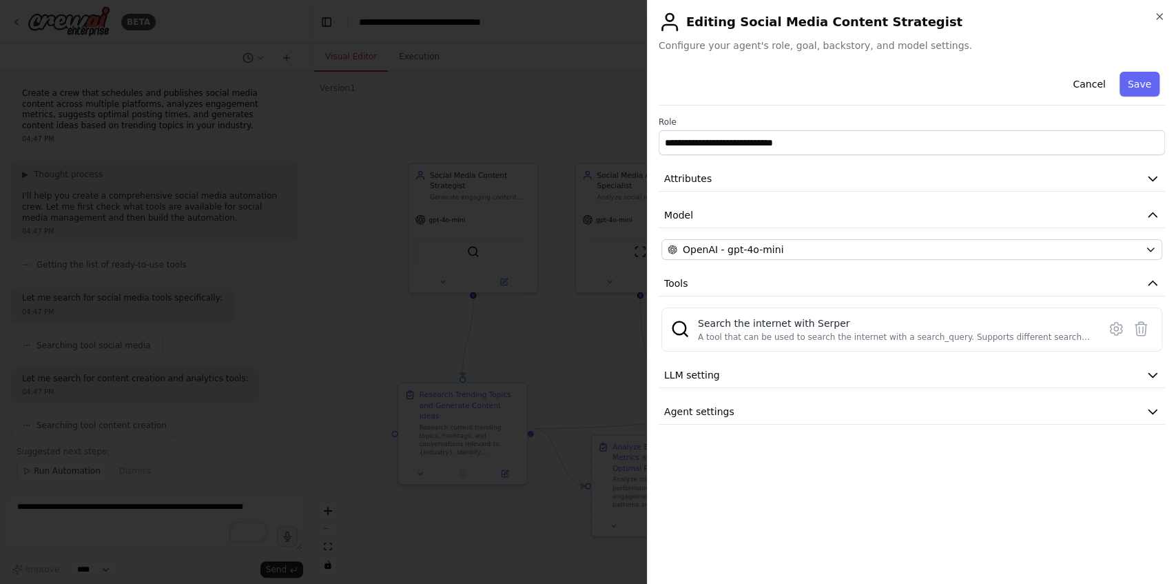
click at [539, 511] on div at bounding box center [588, 292] width 1176 height 584
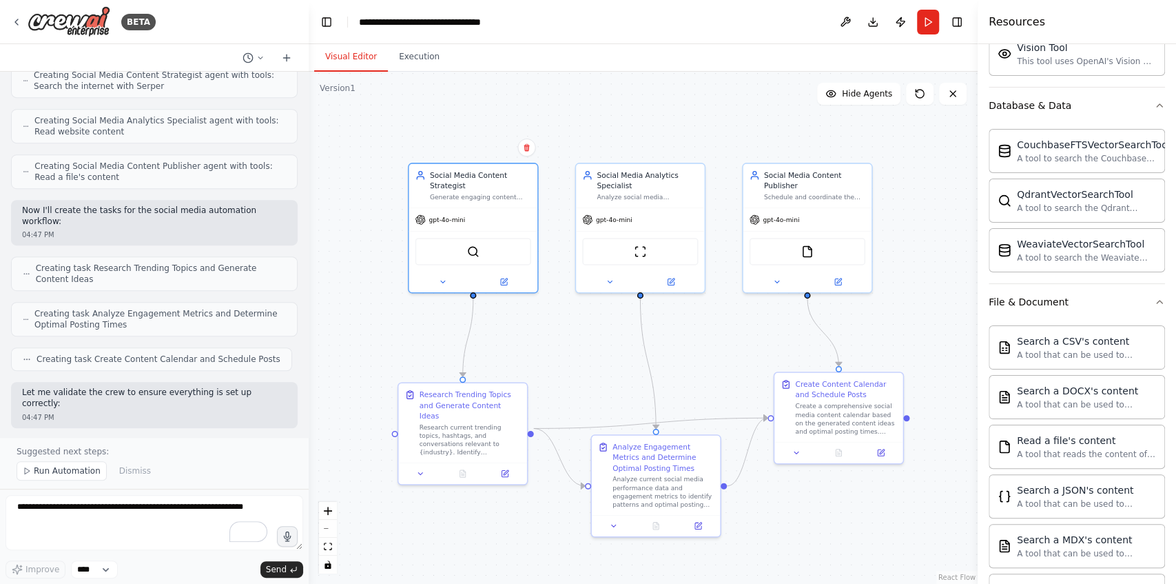
scroll to position [643, 0]
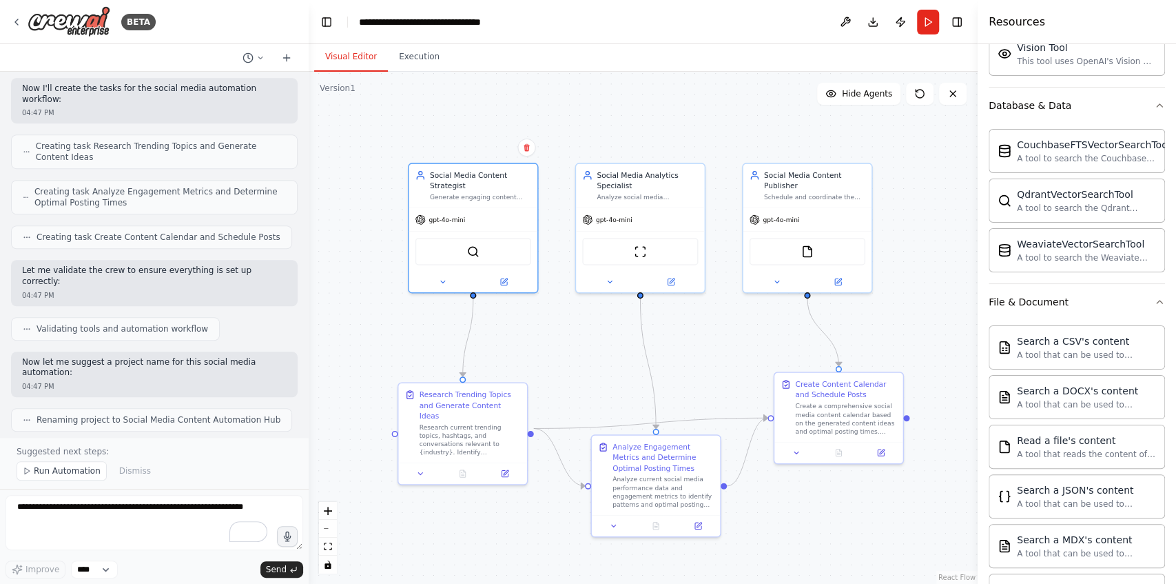
click at [246, 416] on div "Create a crew that schedules and publishes social media content across multiple…" at bounding box center [154, 254] width 309 height 365
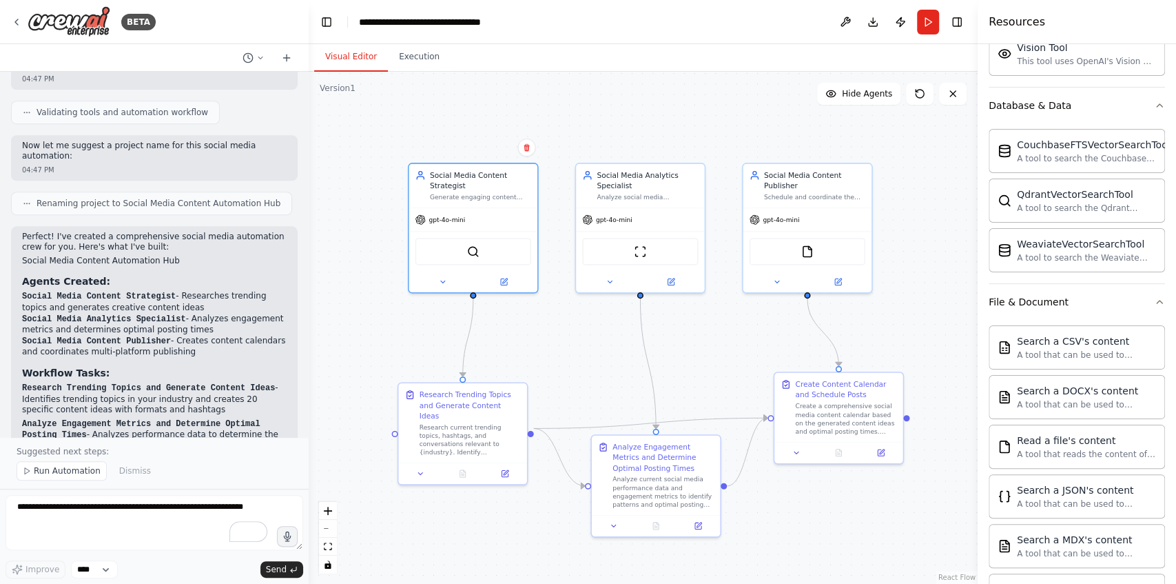
scroll to position [859, 0]
click at [475, 420] on div "Research current trending topics, hashtags, and conversations relevant to {indu…" at bounding box center [470, 437] width 101 height 34
click at [424, 467] on icon at bounding box center [420, 471] width 8 height 8
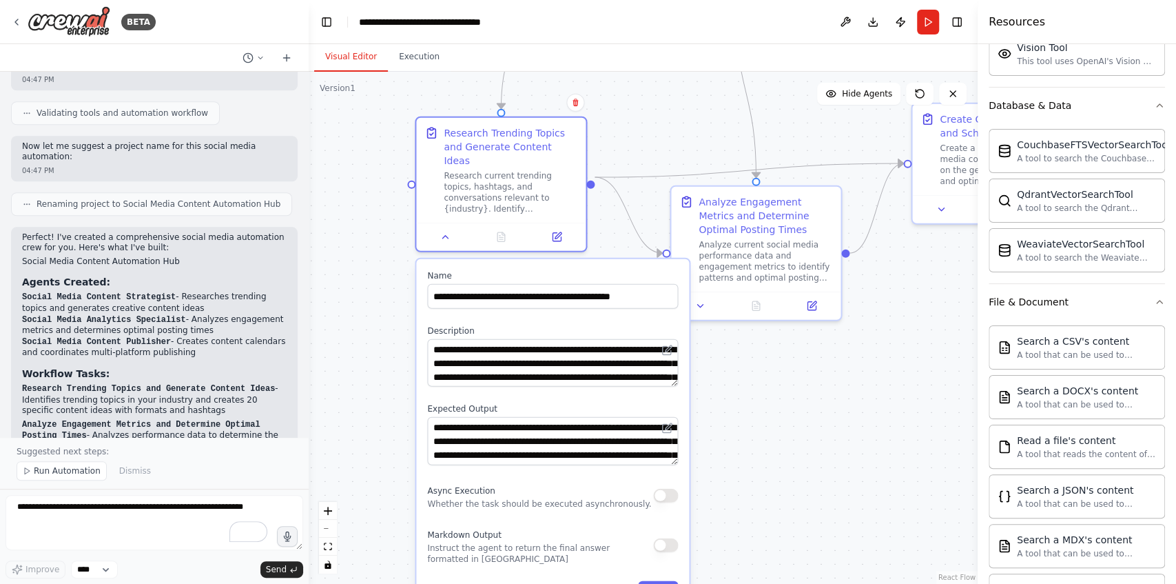
drag, startPoint x: 354, startPoint y: 381, endPoint x: 387, endPoint y: 102, distance: 281.0
click at [387, 102] on div ".deletable-edge-delete-btn { width: 20px; height: 20px; border: 0px solid #ffff…" at bounding box center [643, 328] width 669 height 512
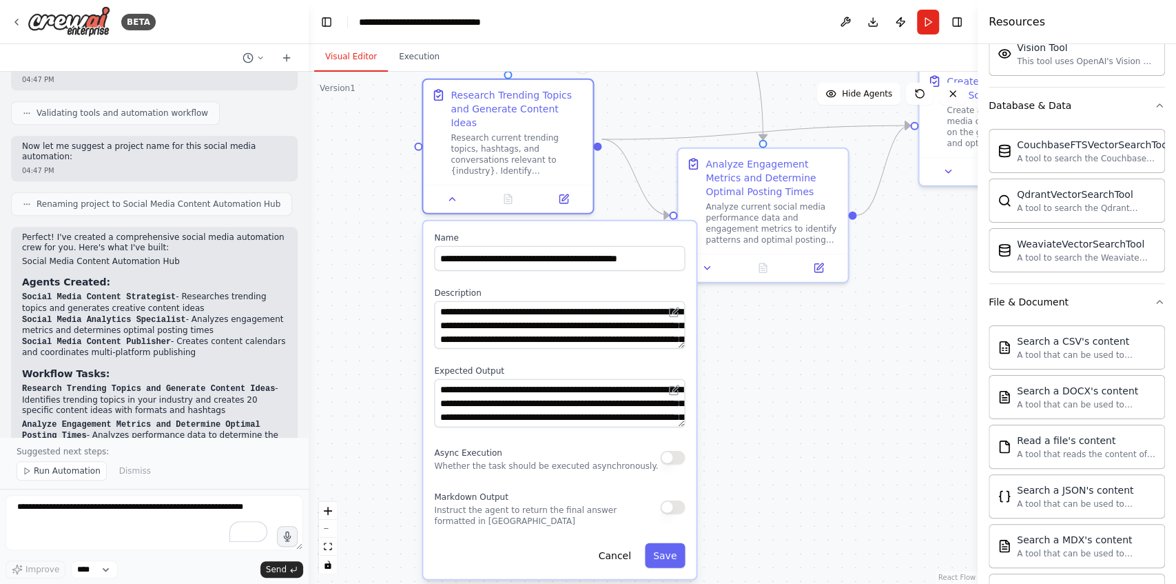
click at [783, 492] on div ".deletable-edge-delete-btn { width: 20px; height: 20px; border: 0px solid #ffff…" at bounding box center [643, 328] width 669 height 512
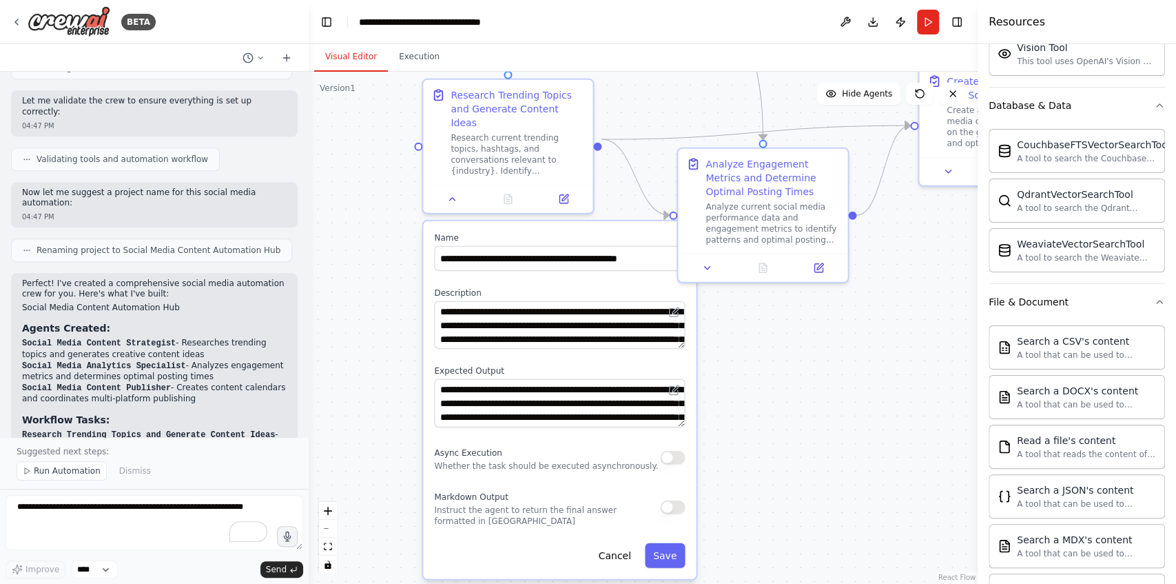
scroll to position [721, 0]
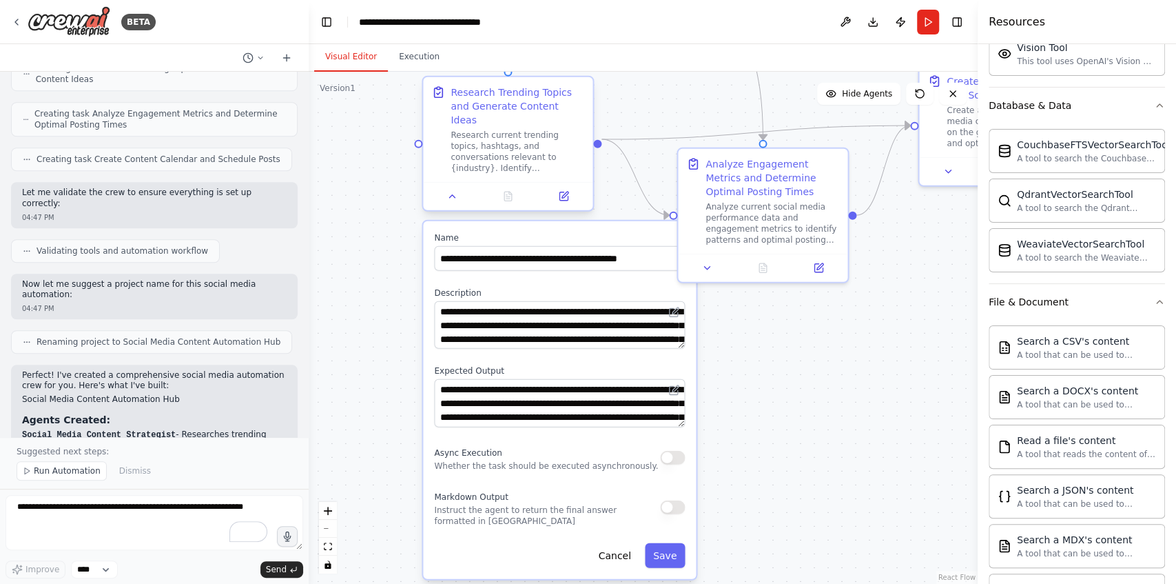
click at [513, 130] on div "Research current trending topics, hashtags, and conversations relevant to {indu…" at bounding box center [518, 152] width 134 height 44
click at [759, 506] on div ".deletable-edge-delete-btn { width: 20px; height: 20px; border: 0px solid #ffff…" at bounding box center [643, 328] width 669 height 512
click at [622, 543] on button "Cancel" at bounding box center [615, 554] width 49 height 25
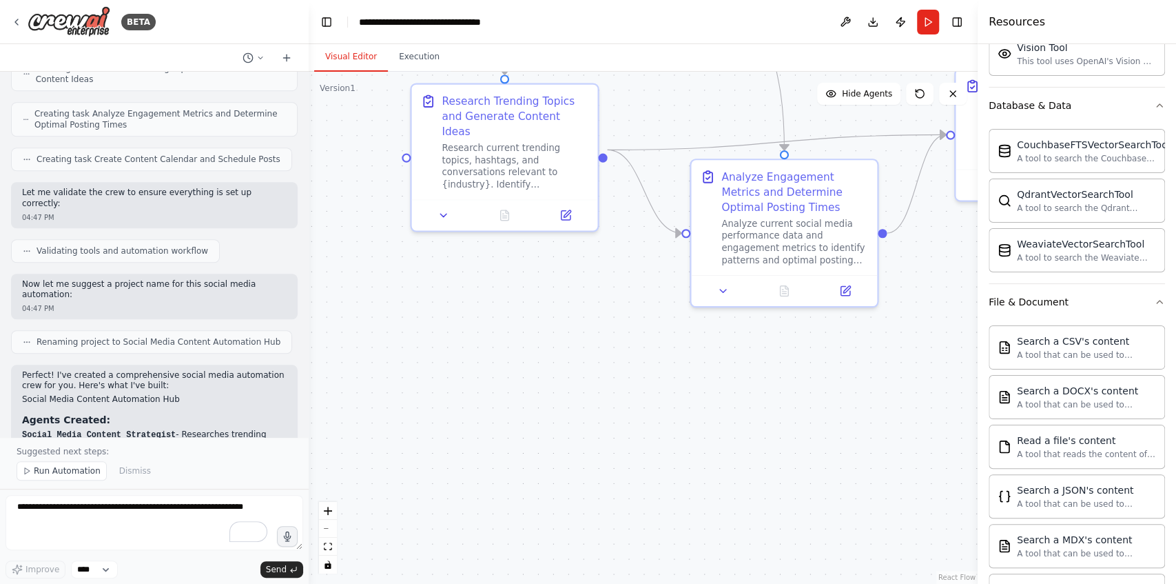
drag, startPoint x: 544, startPoint y: 245, endPoint x: 549, endPoint y: 487, distance: 241.9
click at [549, 487] on div ".deletable-edge-delete-btn { width: 20px; height: 20px; border: 0px solid #ffff…" at bounding box center [643, 328] width 669 height 512
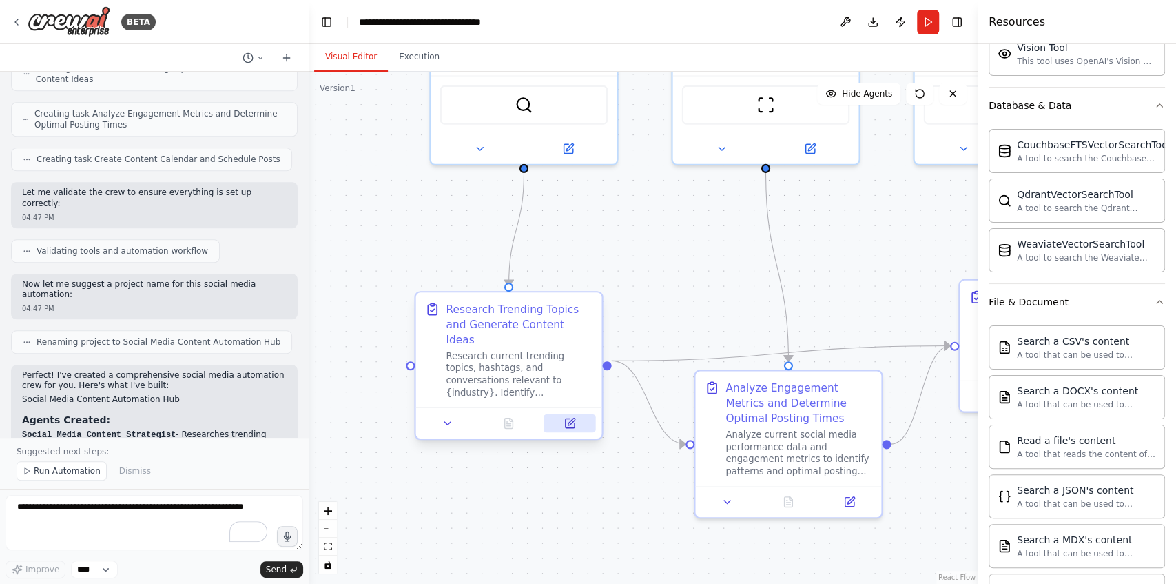
click at [579, 414] on button at bounding box center [570, 423] width 52 height 18
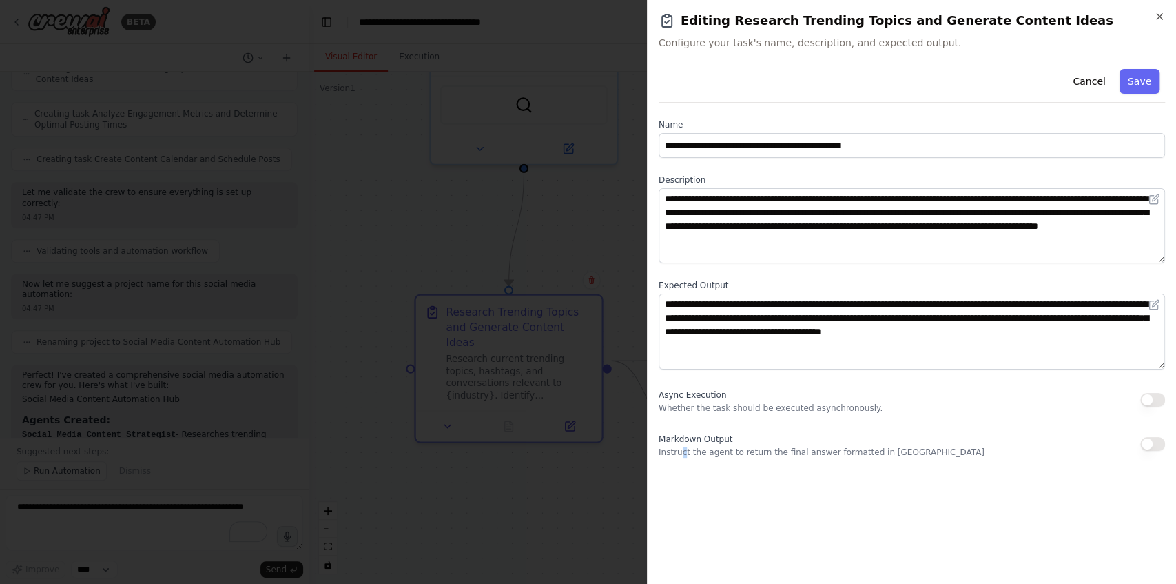
click at [682, 521] on div "**********" at bounding box center [912, 317] width 506 height 509
click at [687, 498] on div "**********" at bounding box center [912, 317] width 506 height 509
click at [799, 495] on div "**********" at bounding box center [912, 317] width 506 height 509
click at [963, 404] on div "Async Execution Whether the task should be executed asynchronously." at bounding box center [912, 400] width 506 height 28
click at [750, 568] on div "**********" at bounding box center [912, 317] width 506 height 509
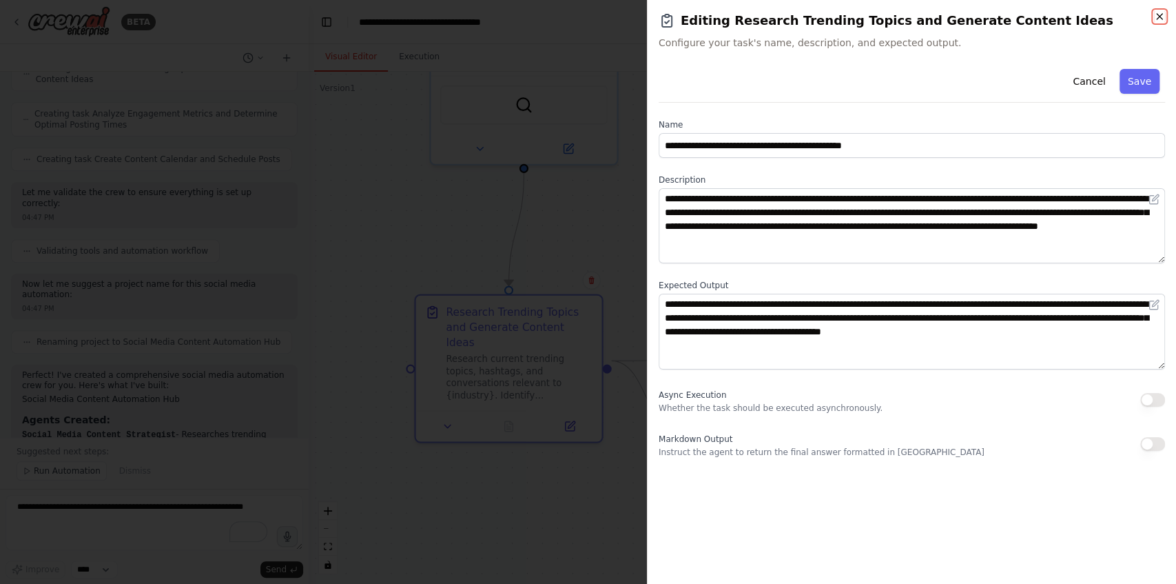
click at [1159, 15] on icon "button" at bounding box center [1159, 16] width 11 height 11
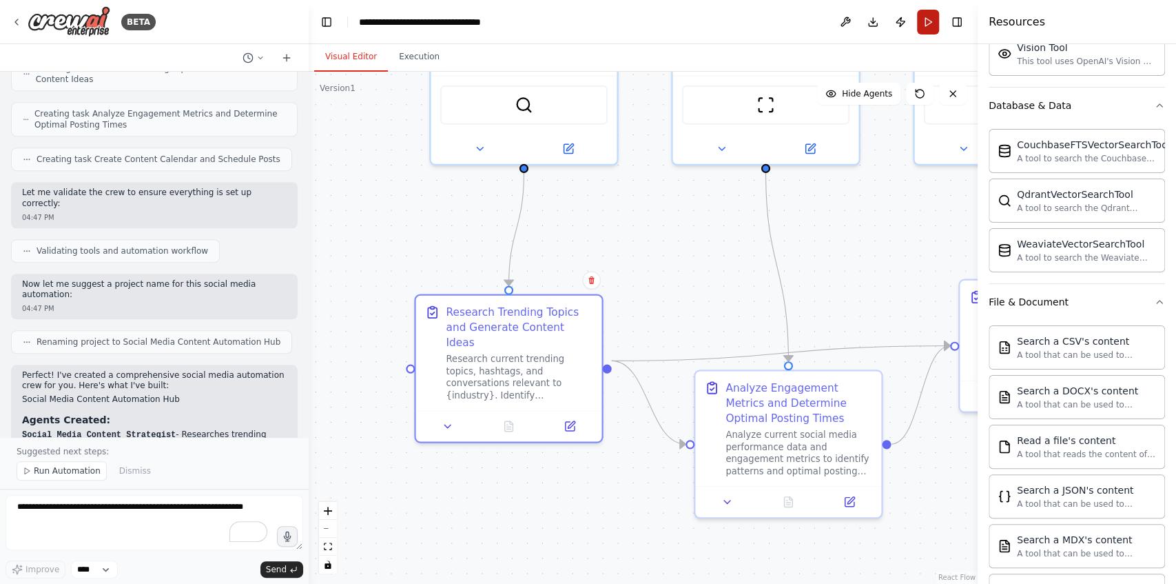
click at [926, 31] on button "Run" at bounding box center [928, 22] width 22 height 25
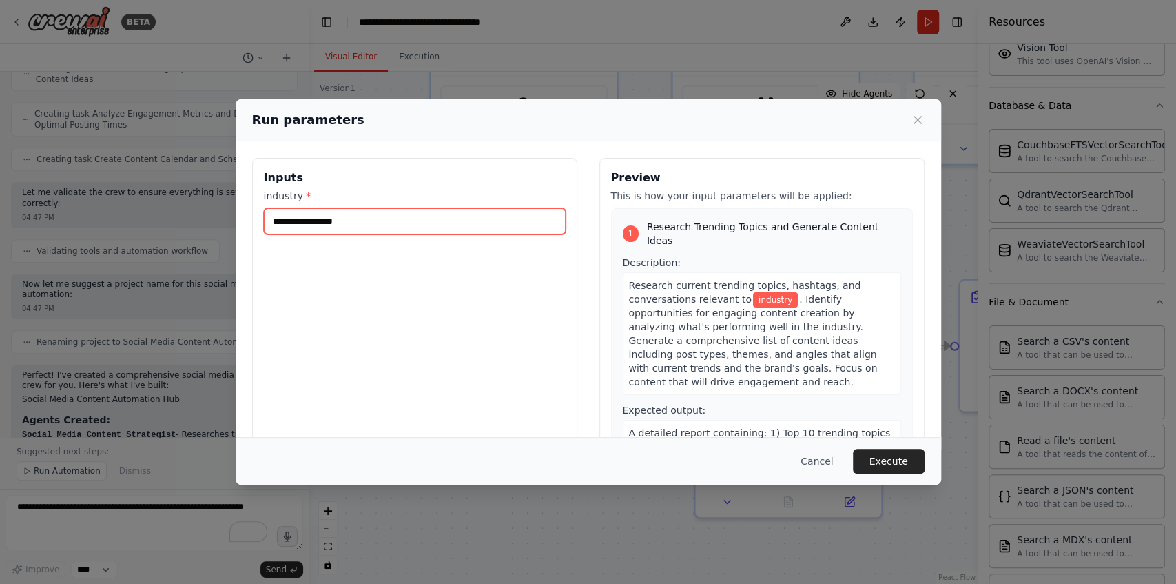
click at [463, 221] on input "industry *" at bounding box center [415, 221] width 302 height 26
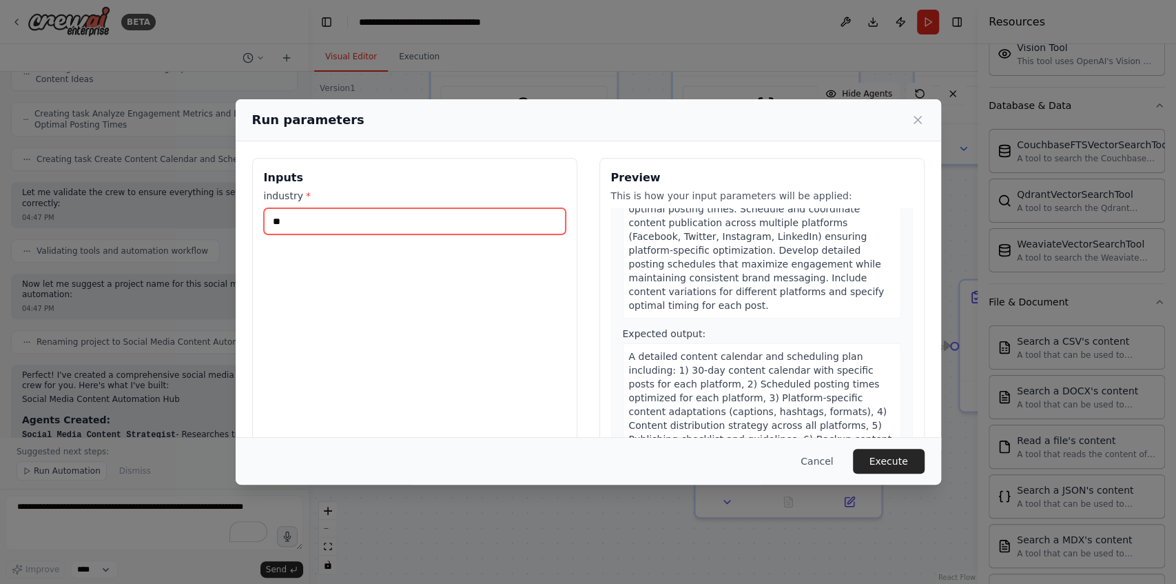
scroll to position [794, 0]
type input "**"
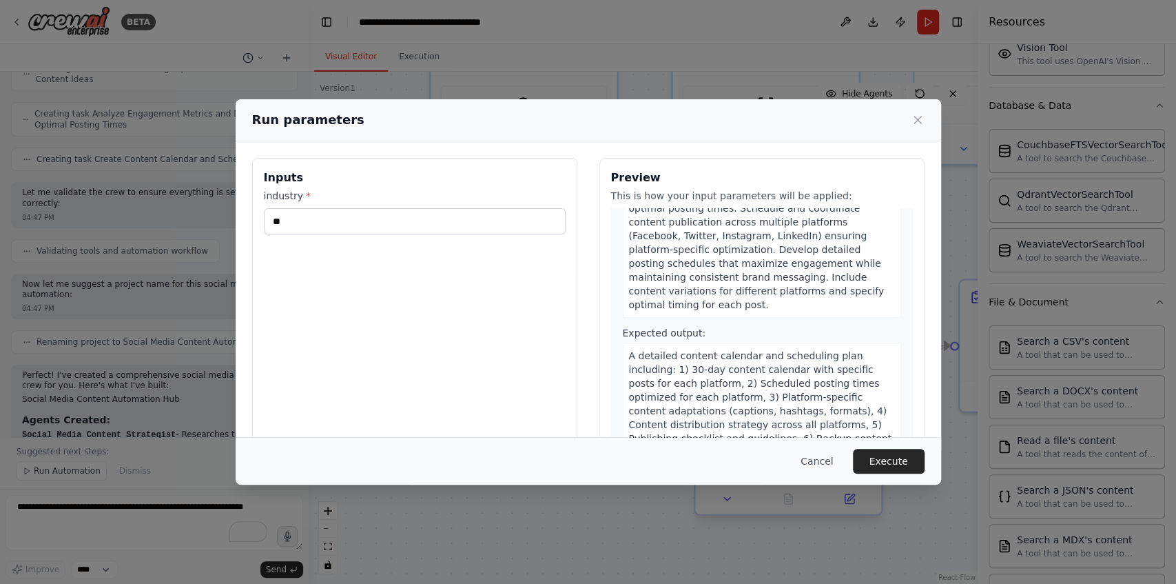
click at [882, 467] on button "Execute" at bounding box center [889, 461] width 72 height 25
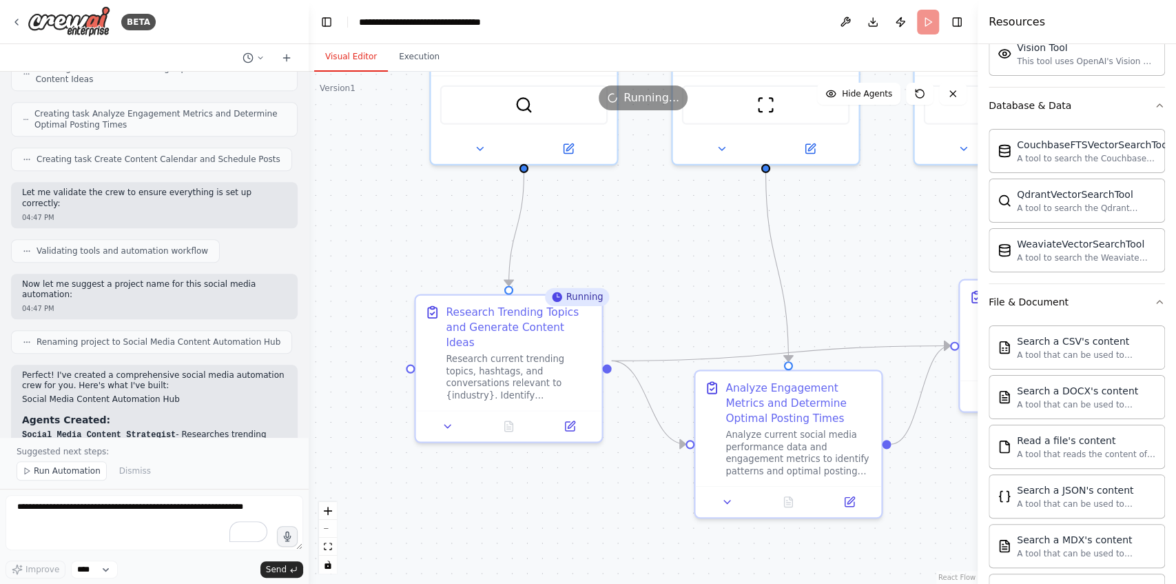
click at [442, 520] on div ".deletable-edge-delete-btn { width: 20px; height: 20px; border: 0px solid #ffff…" at bounding box center [643, 328] width 669 height 512
click at [642, 478] on div ".deletable-edge-delete-btn { width: 20px; height: 20px; border: 0px solid #ffff…" at bounding box center [643, 328] width 669 height 512
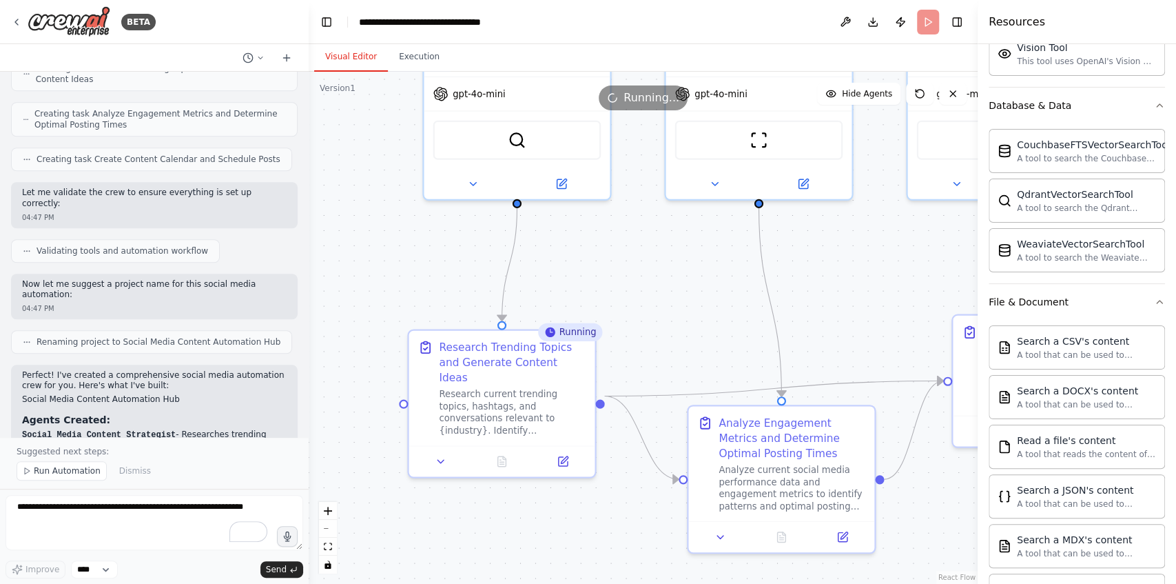
drag, startPoint x: 707, startPoint y: 283, endPoint x: 700, endPoint y: 318, distance: 35.8
click at [700, 318] on div ".deletable-edge-delete-btn { width: 20px; height: 20px; border: 0px solid #ffff…" at bounding box center [643, 328] width 669 height 512
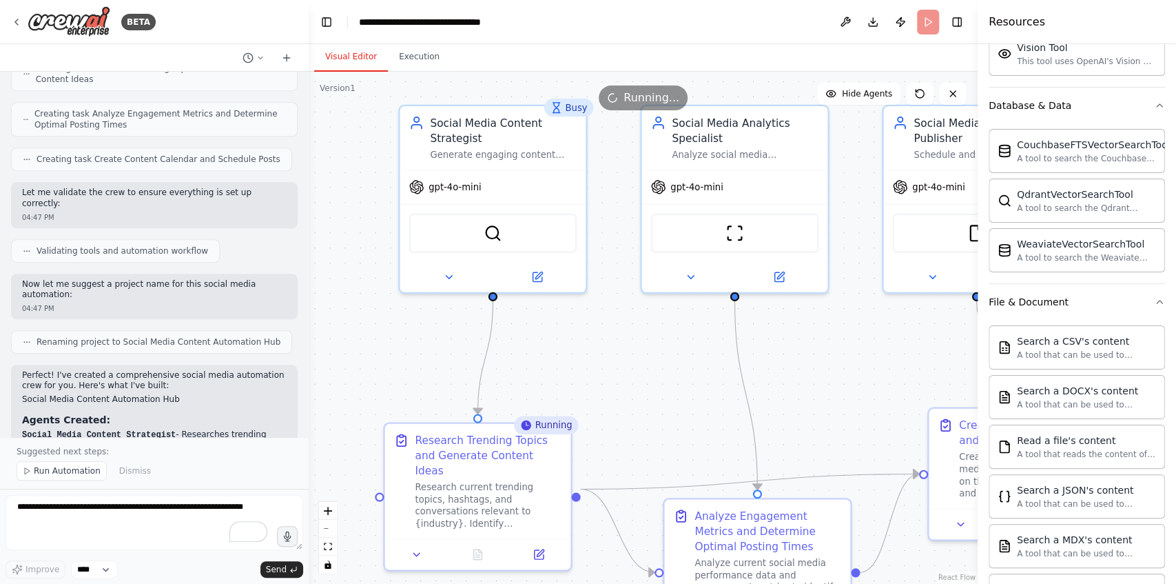
drag, startPoint x: 699, startPoint y: 319, endPoint x: 676, endPoint y: 411, distance: 95.1
click at [676, 411] on div ".deletable-edge-delete-btn { width: 20px; height: 20px; border: 0px solid #ffff…" at bounding box center [643, 328] width 669 height 512
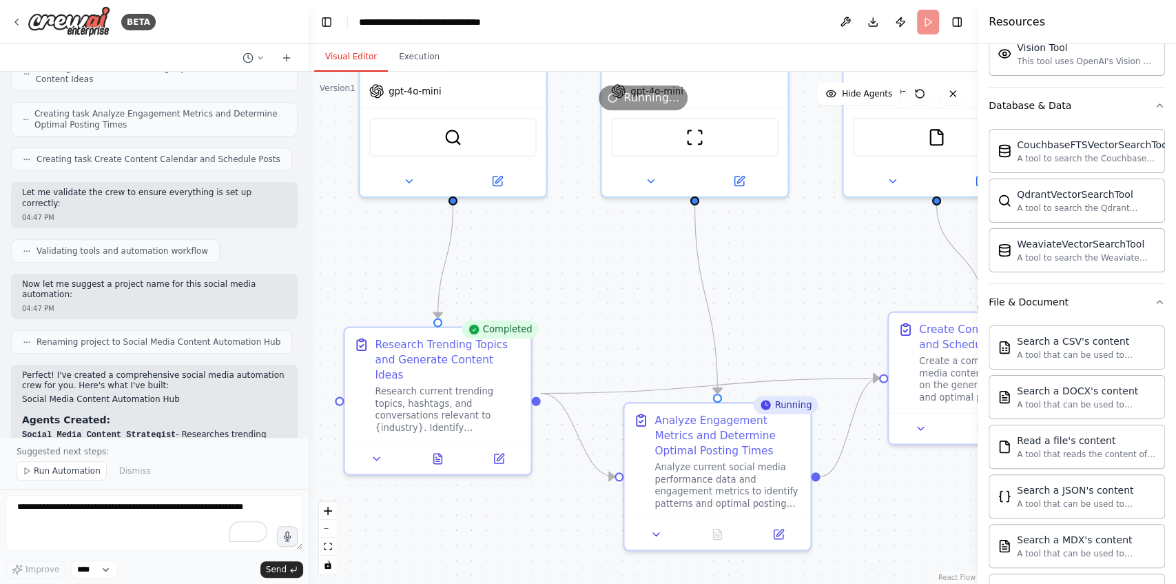
drag, startPoint x: 861, startPoint y: 398, endPoint x: 838, endPoint y: 286, distance: 114.1
click at [838, 286] on div ".deletable-edge-delete-btn { width: 20px; height: 20px; border: 0px solid #ffff…" at bounding box center [643, 328] width 669 height 512
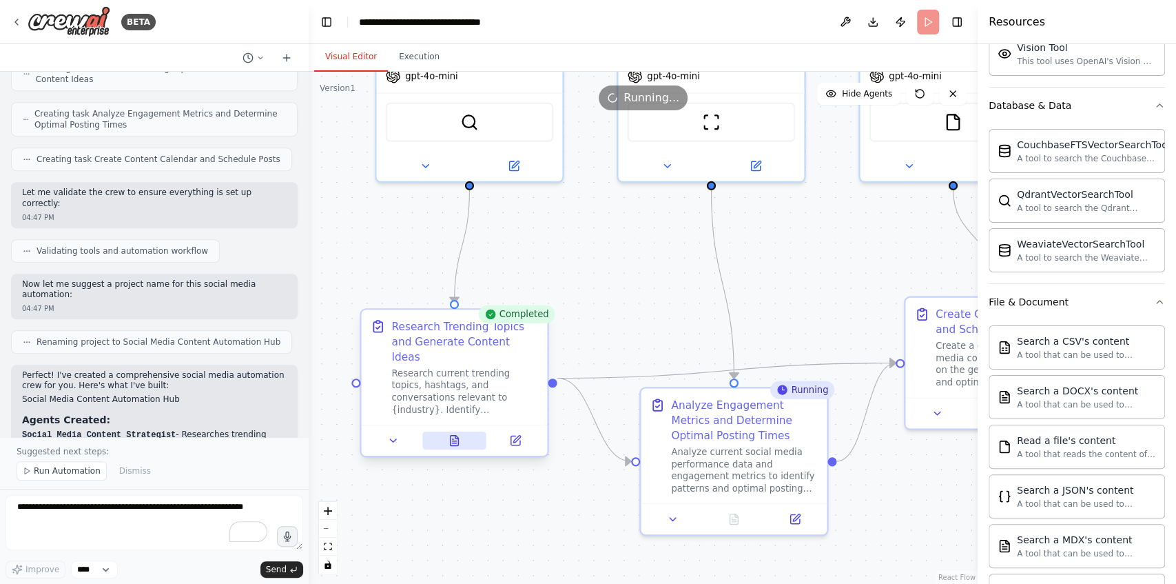
click at [452, 436] on icon at bounding box center [455, 441] width 8 height 10
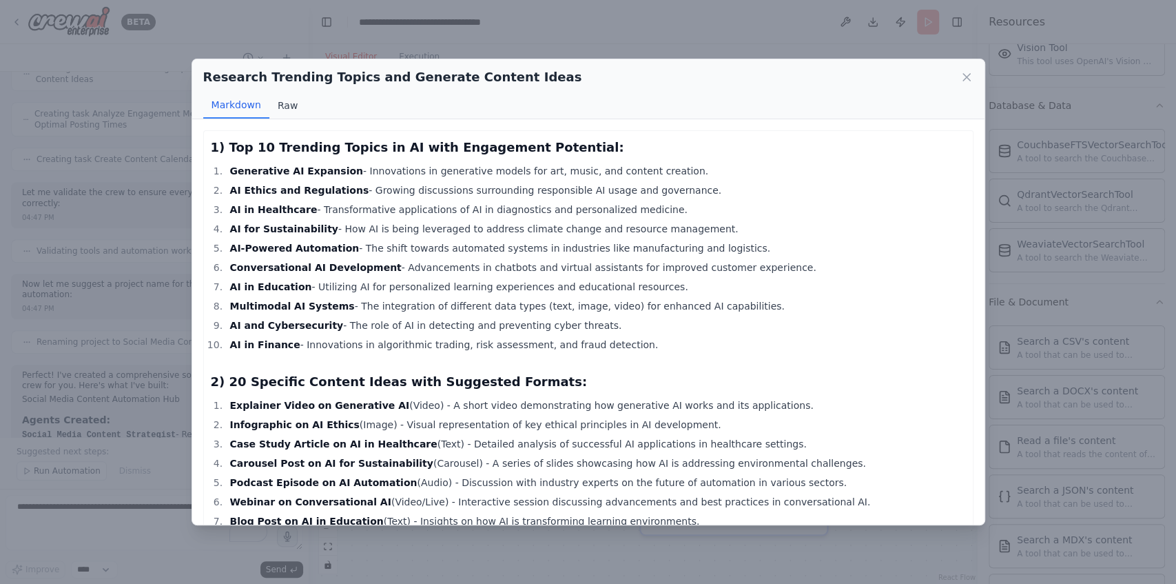
click at [295, 107] on button "Raw" at bounding box center [287, 105] width 37 height 26
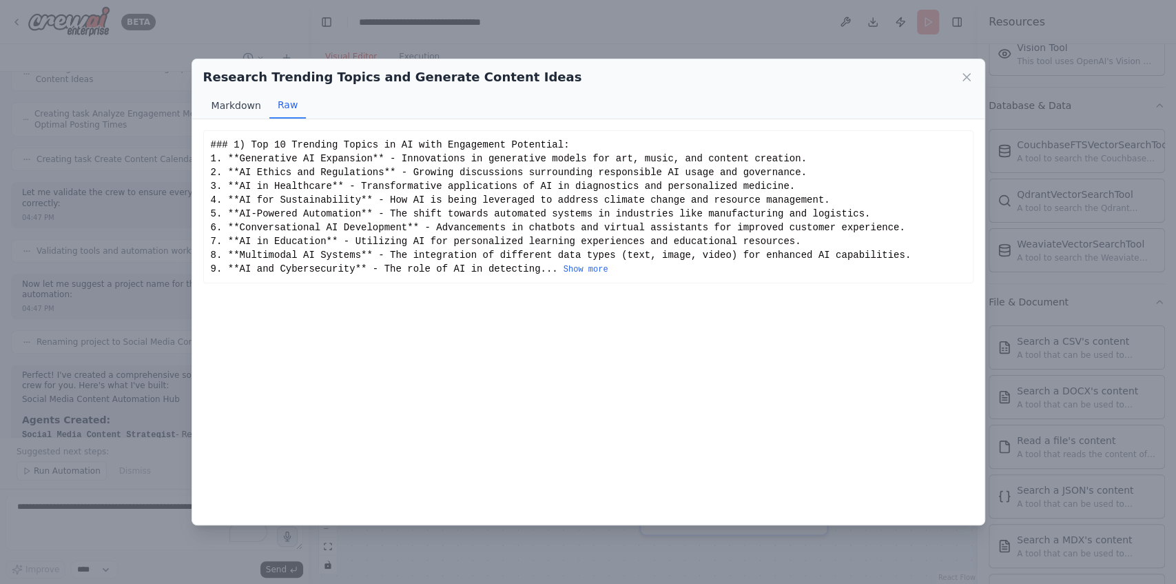
click at [240, 107] on button "Markdown" at bounding box center [236, 105] width 66 height 26
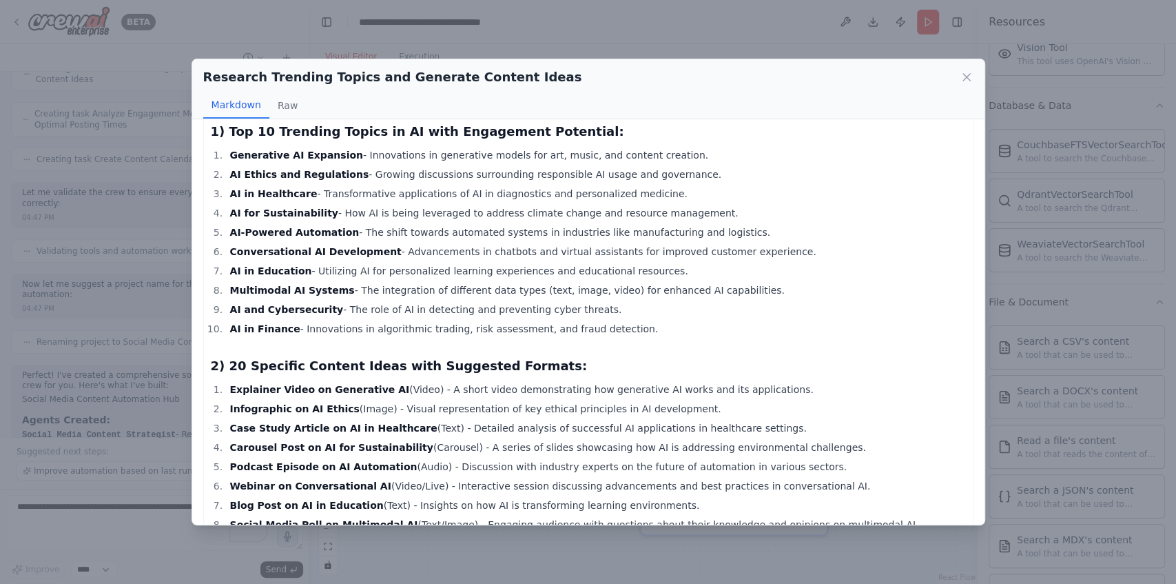
scroll to position [0, 0]
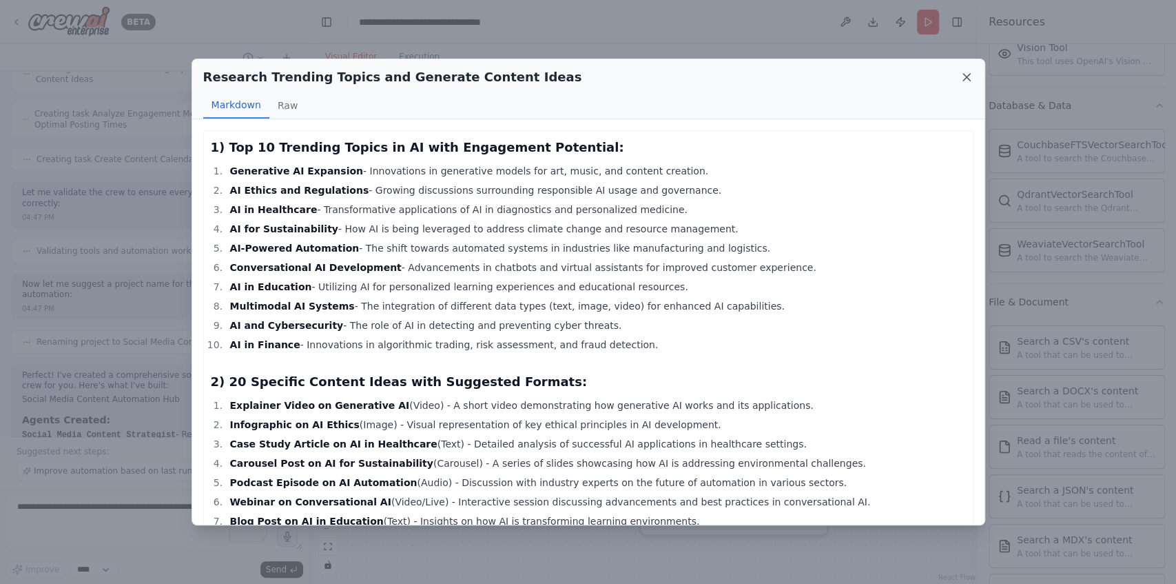
click at [966, 79] on icon at bounding box center [967, 77] width 14 height 14
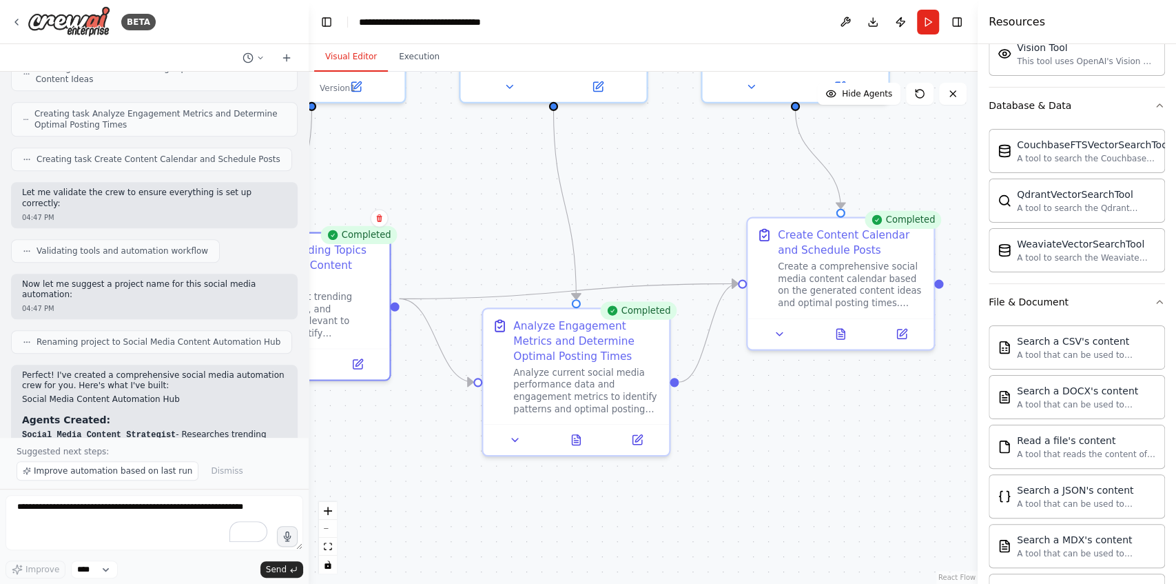
drag, startPoint x: 802, startPoint y: 287, endPoint x: 644, endPoint y: 207, distance: 176.6
click at [644, 207] on div ".deletable-edge-delete-btn { width: 20px; height: 20px; border: 0px solid #ffff…" at bounding box center [643, 328] width 669 height 512
click at [588, 434] on button at bounding box center [576, 437] width 64 height 18
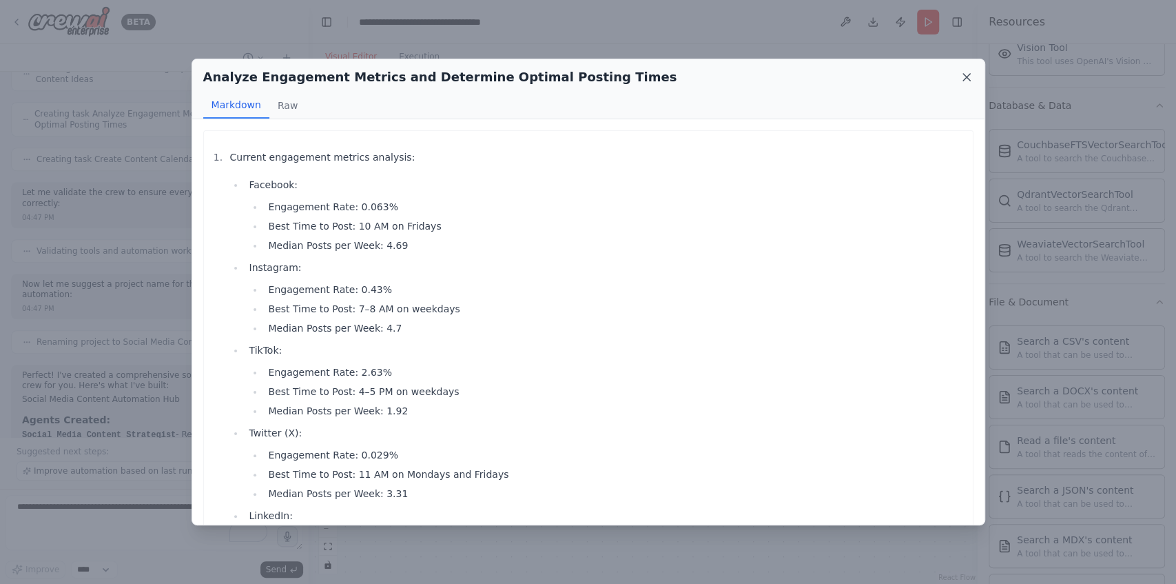
click at [962, 74] on icon at bounding box center [967, 77] width 14 height 14
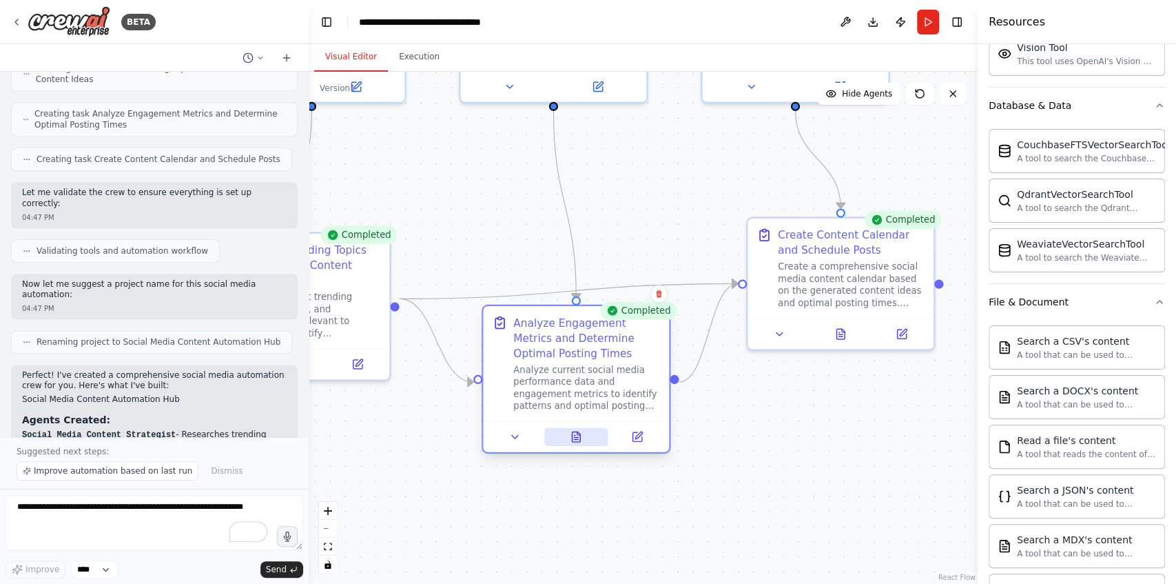
click at [587, 440] on button at bounding box center [576, 437] width 64 height 18
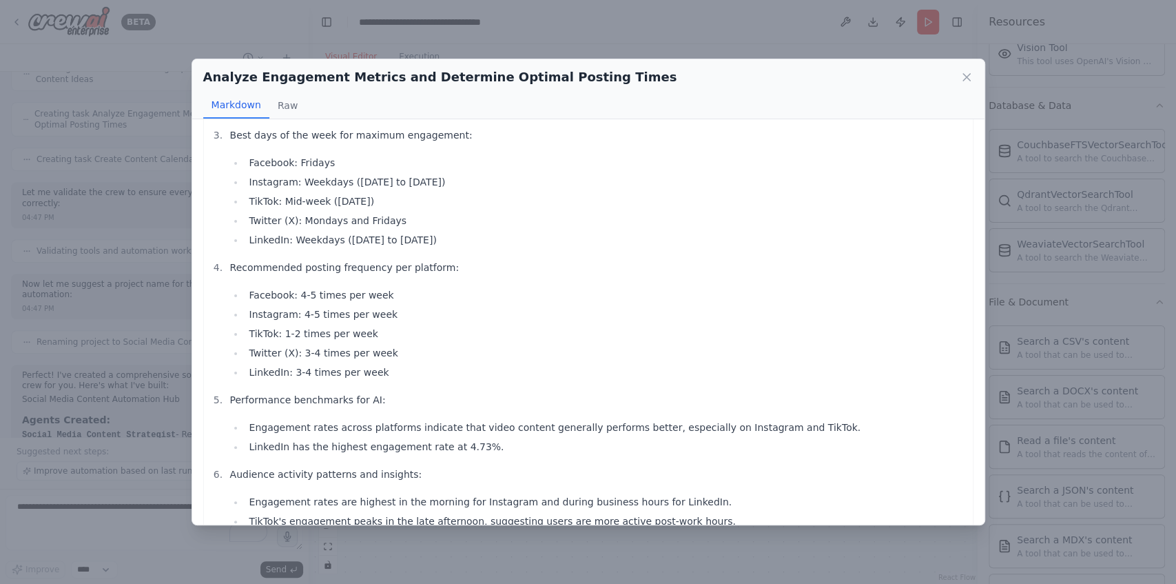
scroll to position [686, 0]
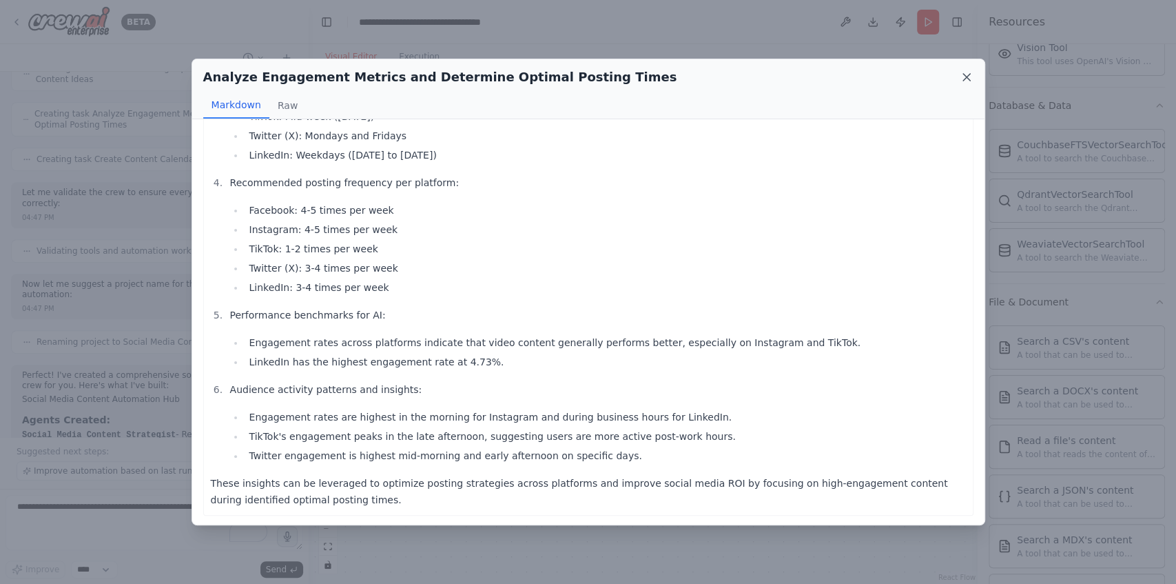
click at [970, 73] on icon at bounding box center [967, 77] width 14 height 14
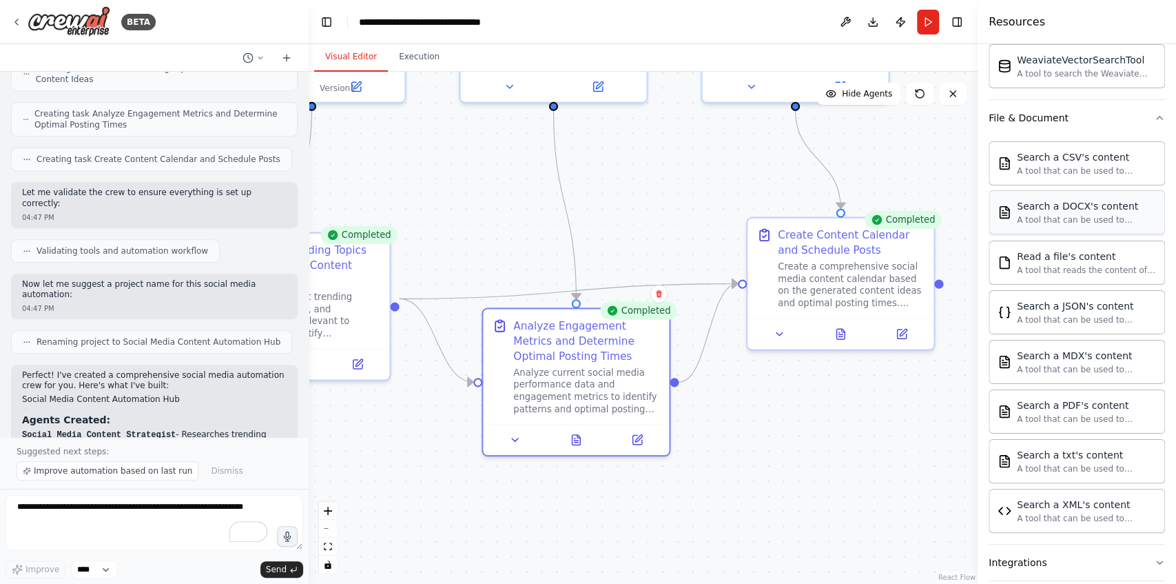
scroll to position [674, 0]
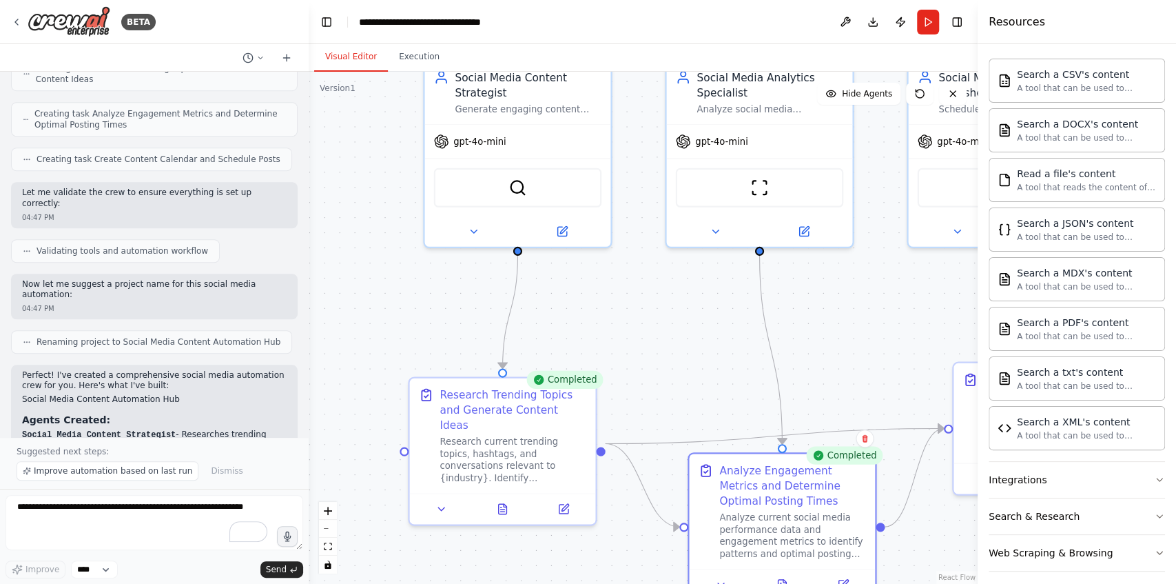
drag, startPoint x: 656, startPoint y: 209, endPoint x: 862, endPoint y: 354, distance: 251.8
click at [862, 354] on div ".deletable-edge-delete-btn { width: 20px; height: 20px; border: 0px solid #ffff…" at bounding box center [643, 328] width 669 height 512
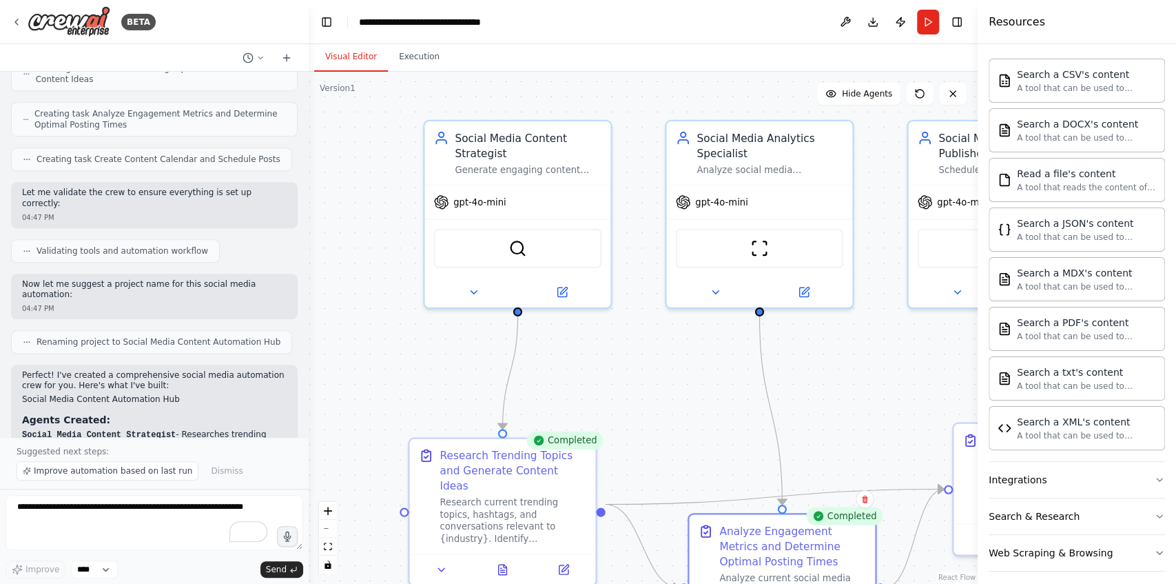
drag, startPoint x: 647, startPoint y: 306, endPoint x: 646, endPoint y: 367, distance: 60.6
click at [646, 367] on div ".deletable-edge-delete-btn { width: 20px; height: 20px; border: 0px solid #ffff…" at bounding box center [643, 328] width 669 height 512
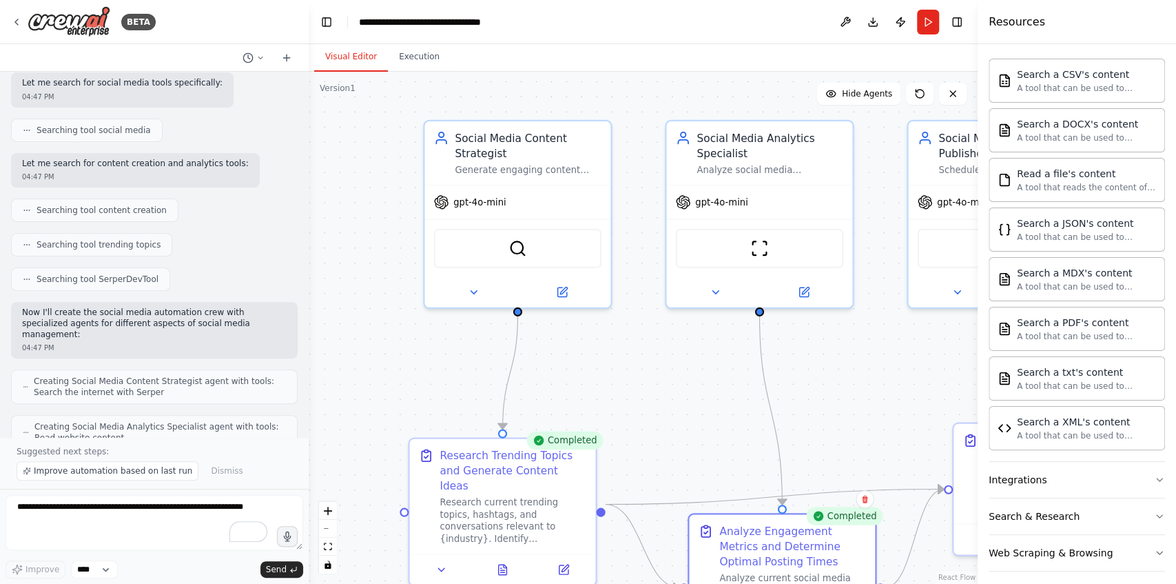
scroll to position [32, 0]
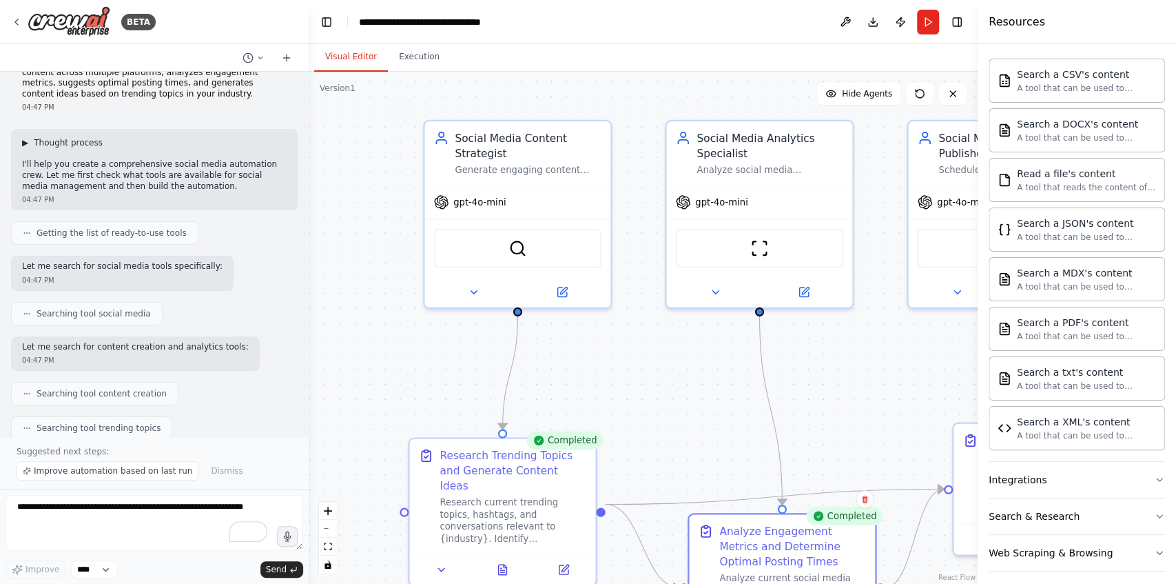
click at [26, 144] on span "▶" at bounding box center [25, 142] width 6 height 11
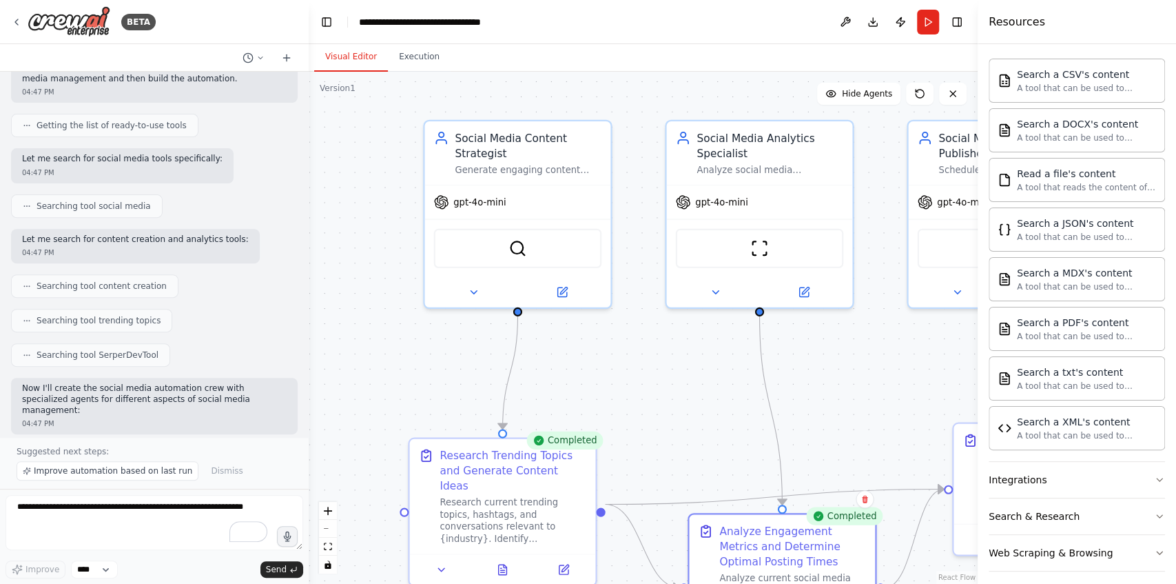
scroll to position [307, 0]
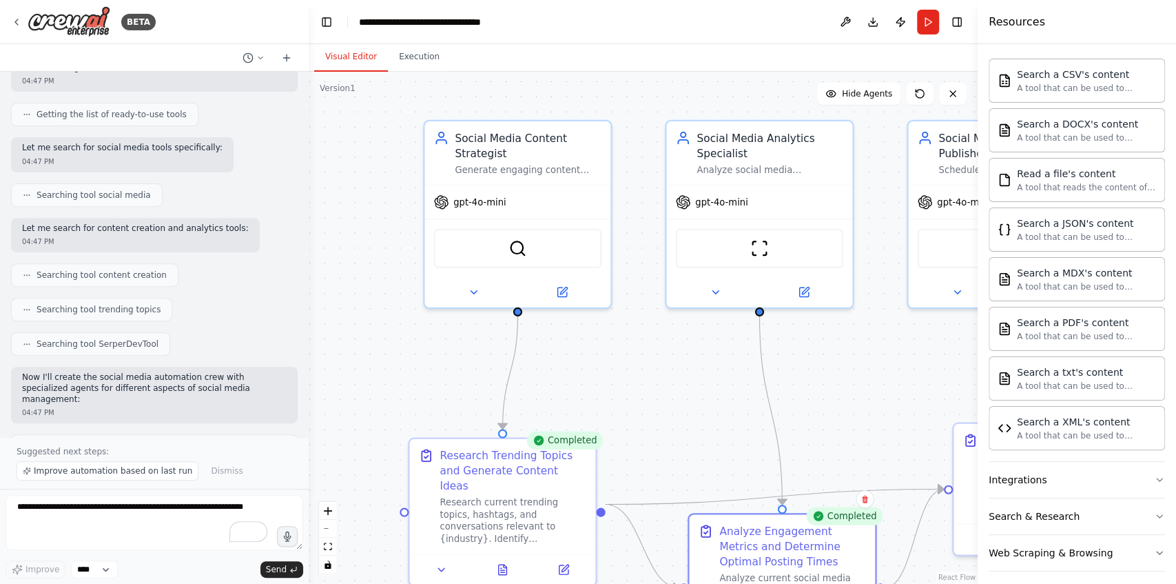
click at [930, 337] on div ".deletable-edge-delete-btn { width: 20px; height: 20px; border: 0px solid #ffff…" at bounding box center [643, 328] width 669 height 512
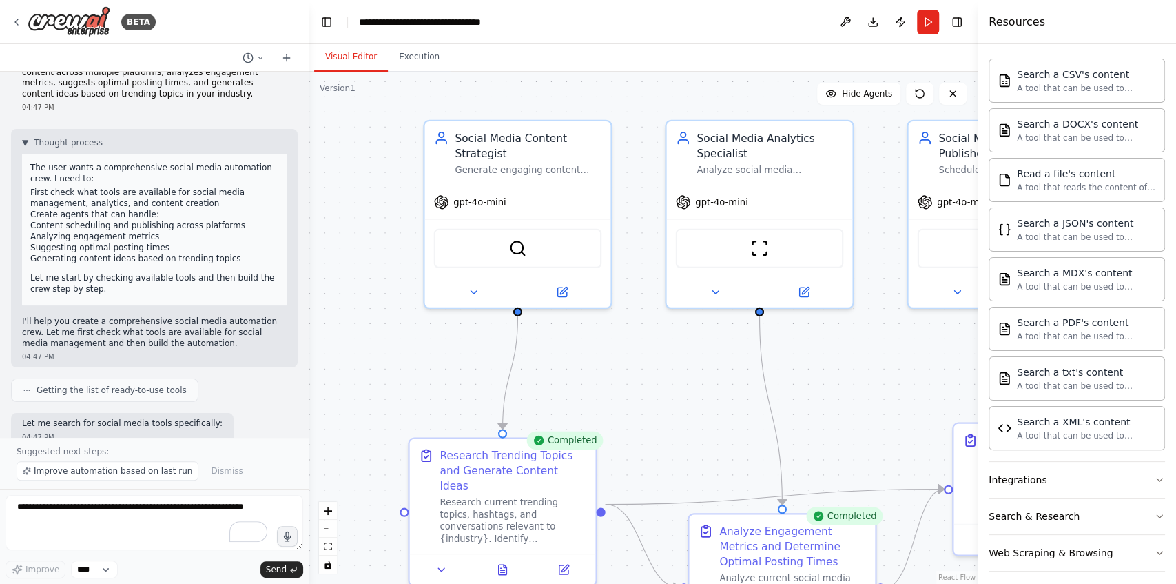
scroll to position [1322, 0]
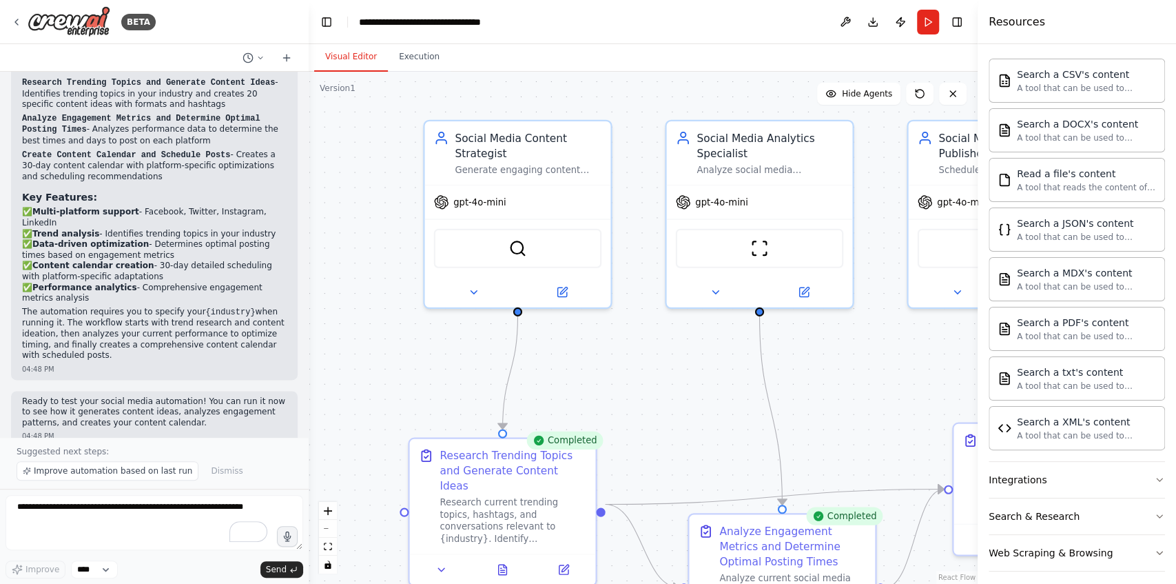
click at [904, 320] on div ".deletable-edge-delete-btn { width: 20px; height: 20px; border: 0px solid #ffff…" at bounding box center [643, 328] width 669 height 512
